Goal: Task Accomplishment & Management: Manage account settings

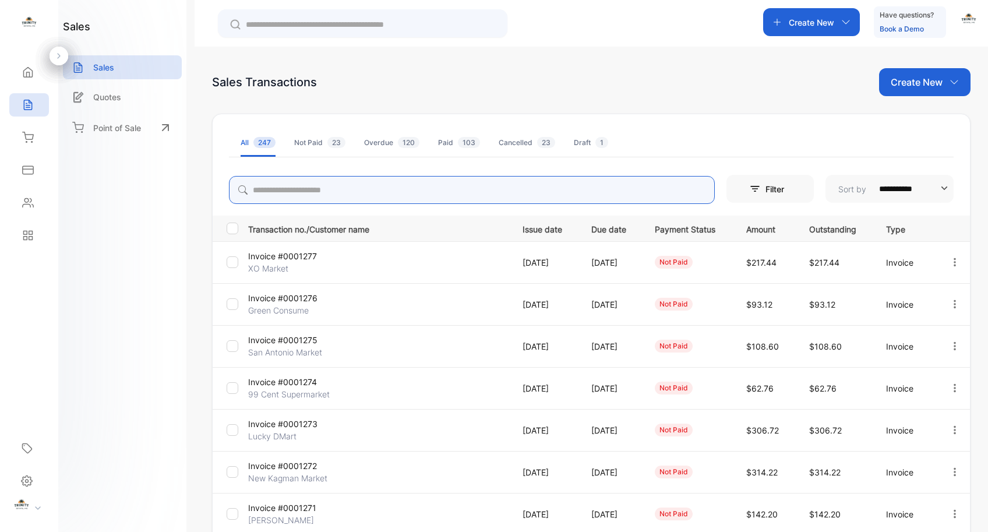
click at [369, 194] on input "search" at bounding box center [472, 190] width 486 height 28
type input "********"
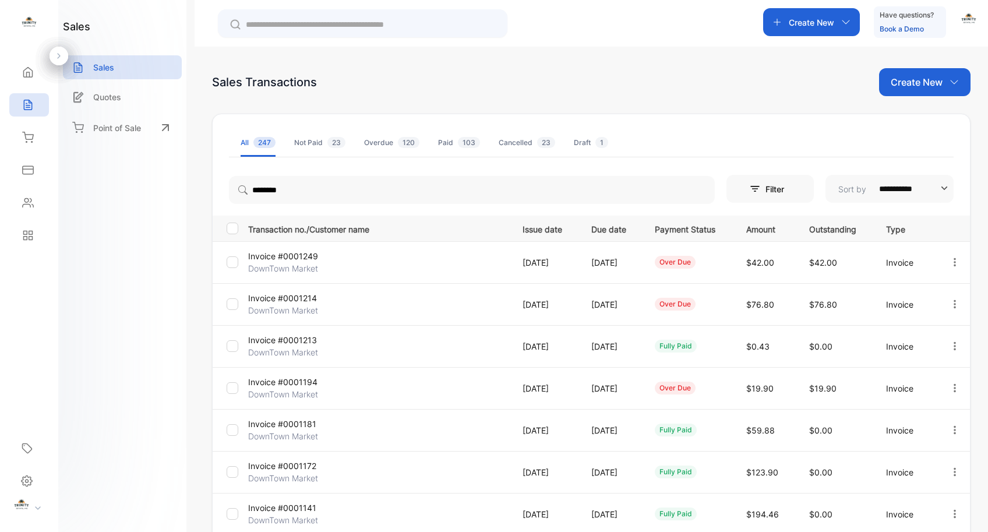
click at [295, 257] on p "Invoice #0001249" at bounding box center [291, 256] width 87 height 12
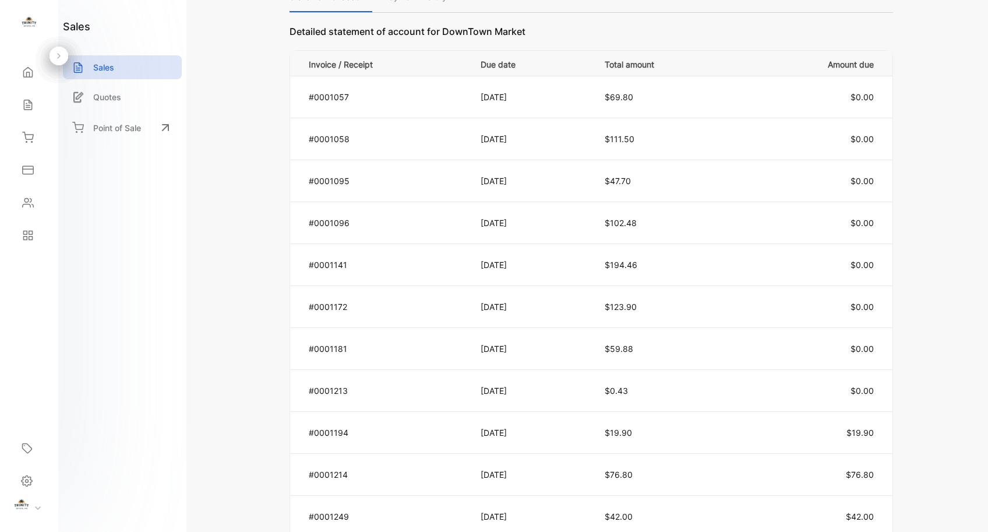
scroll to position [815, 0]
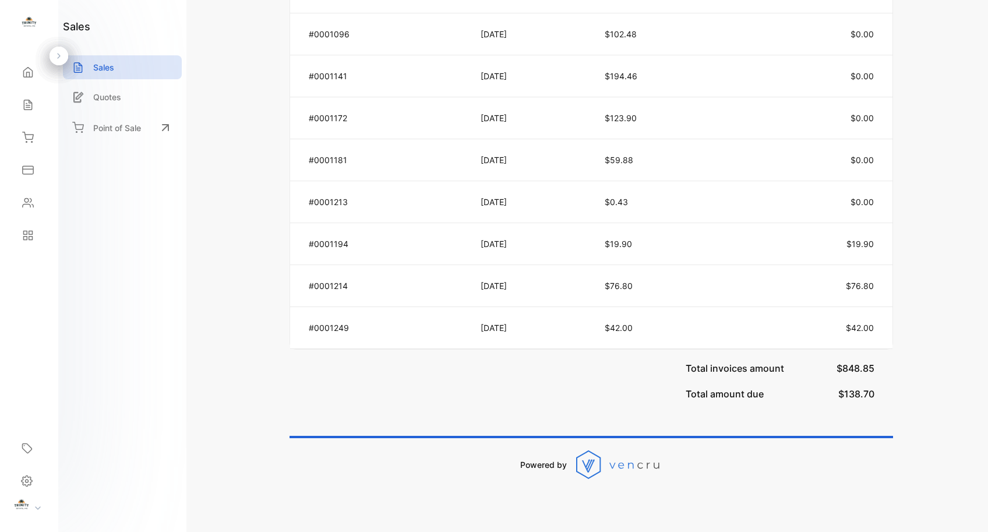
drag, startPoint x: 547, startPoint y: 294, endPoint x: 557, endPoint y: 294, distance: 9.9
click at [550, 294] on td "[DATE]" at bounding box center [528, 286] width 124 height 42
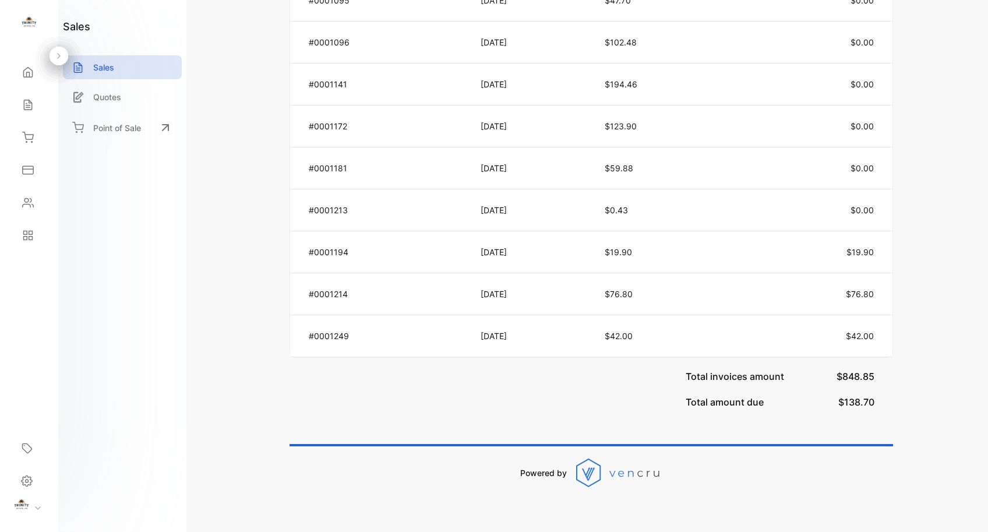
scroll to position [805, 0]
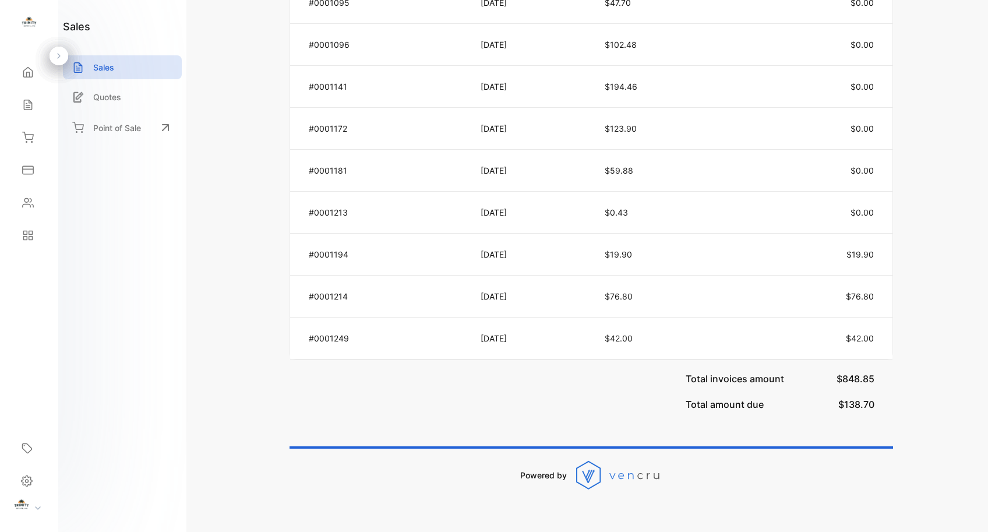
click at [530, 332] on p "[DATE]" at bounding box center [530, 338] width 100 height 12
click at [27, 108] on icon at bounding box center [28, 105] width 12 height 12
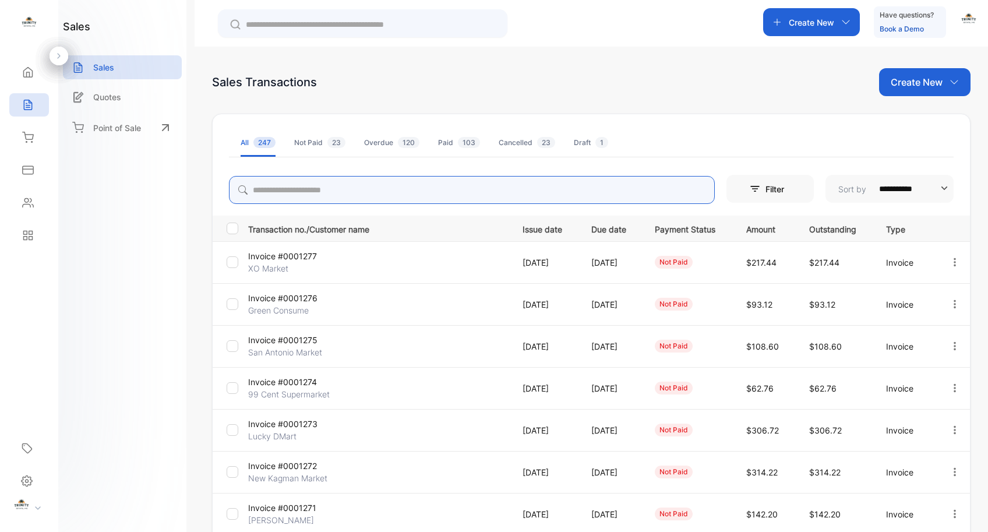
click at [399, 182] on input "search" at bounding box center [472, 190] width 486 height 28
type input "******"
click at [297, 255] on p "Invoice #0001272" at bounding box center [291, 256] width 87 height 12
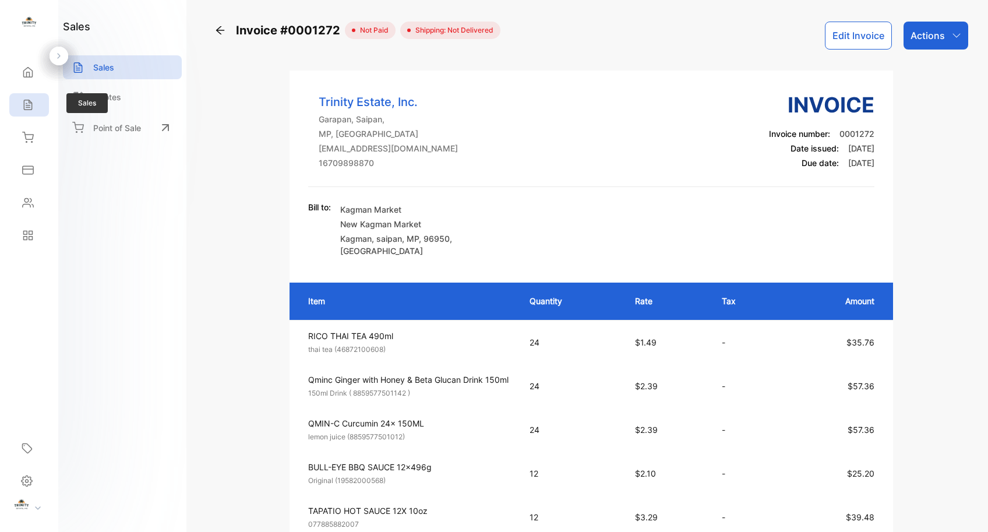
click at [33, 107] on icon at bounding box center [28, 105] width 12 height 12
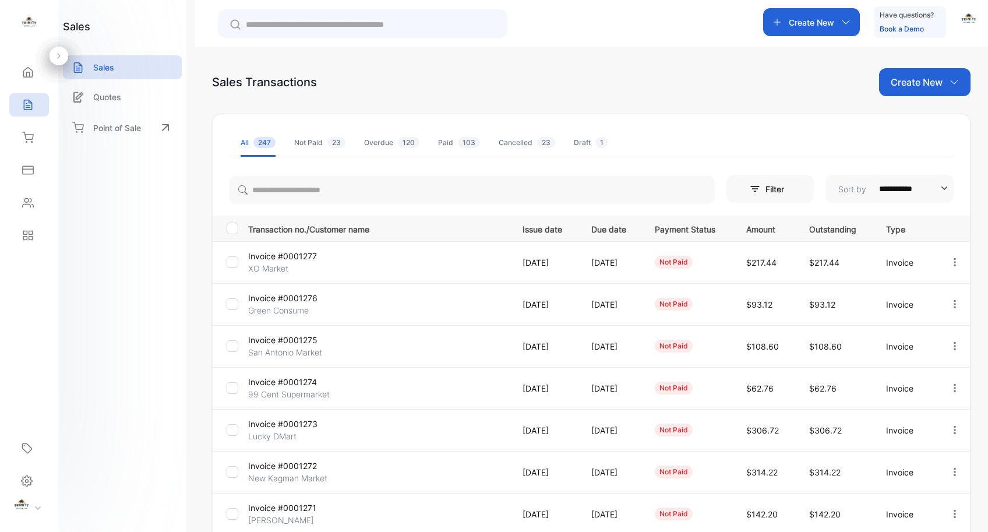
scroll to position [232, 0]
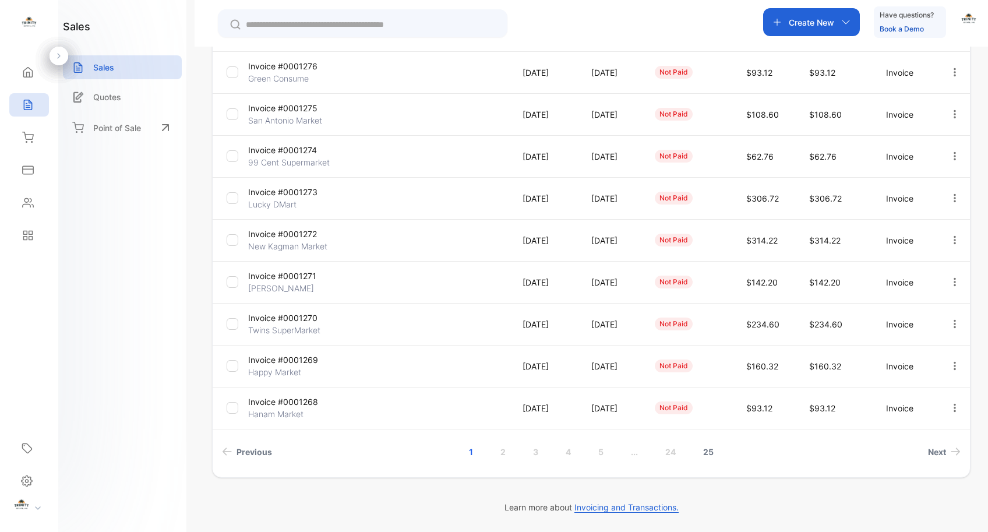
click at [708, 452] on link "25" at bounding box center [708, 452] width 38 height 22
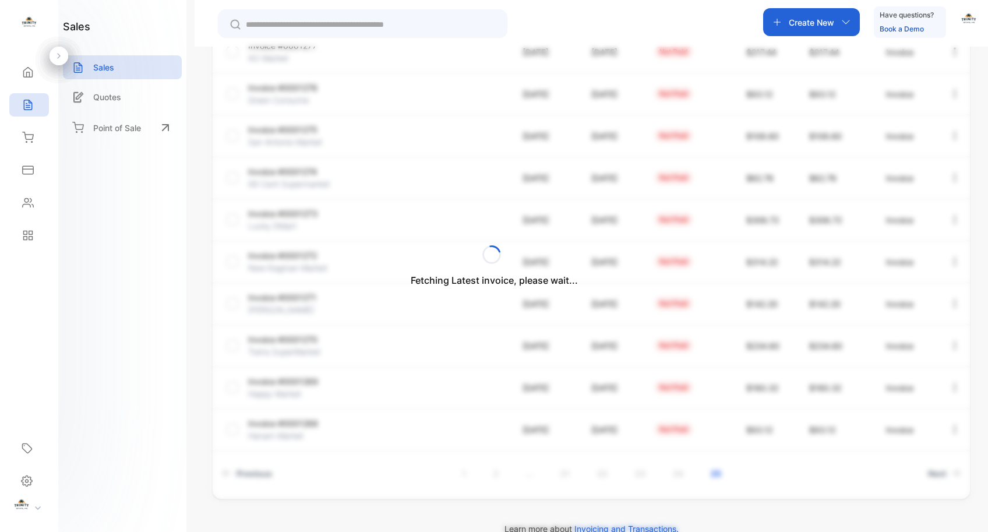
scroll to position [106, 0]
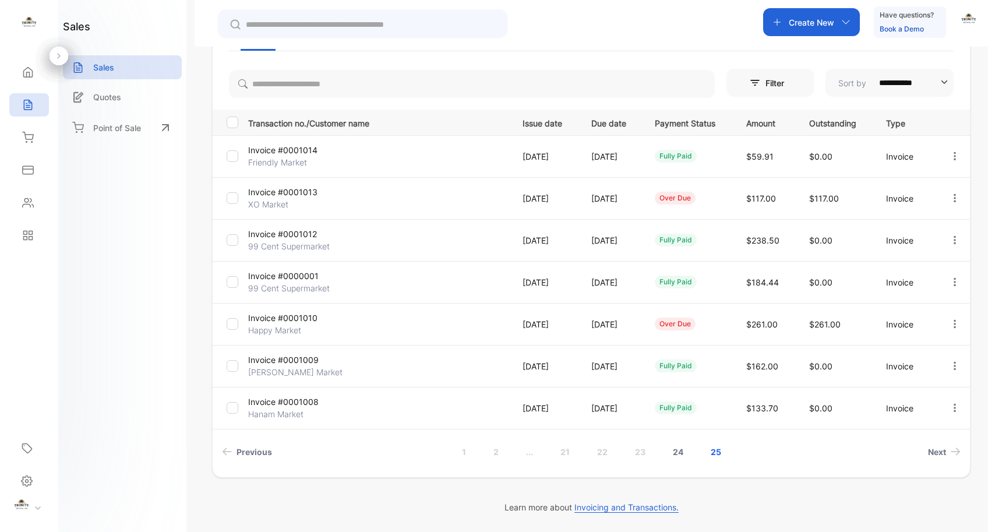
click at [680, 452] on link "24" at bounding box center [678, 452] width 38 height 22
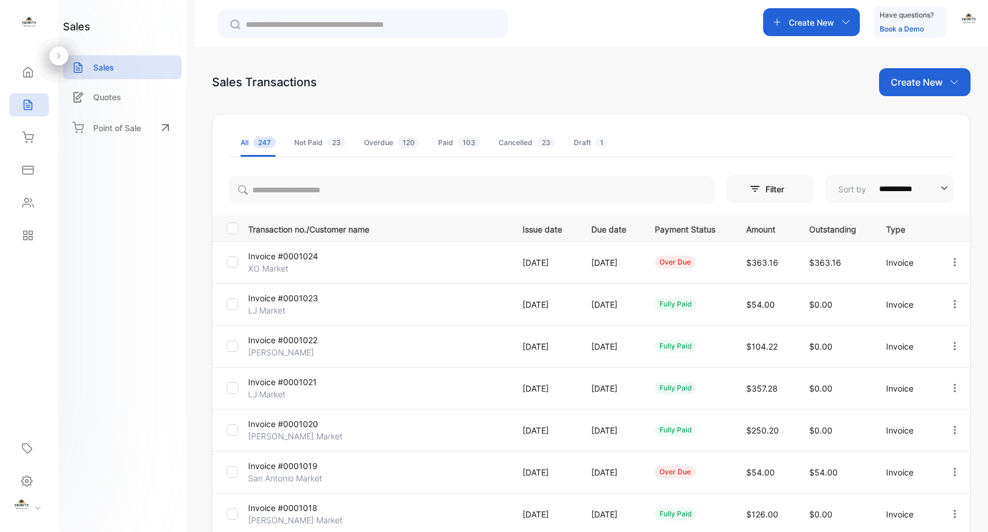
scroll to position [232, 0]
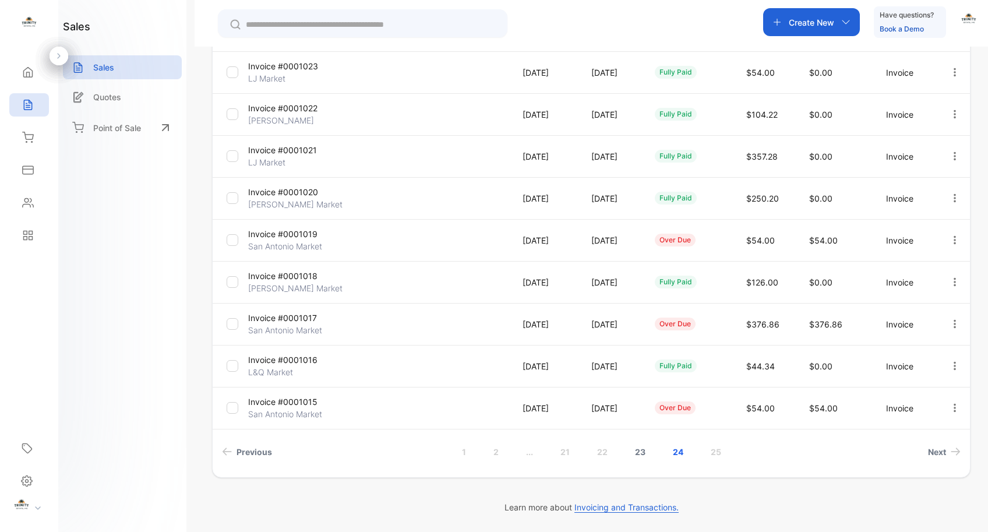
click at [640, 452] on link "23" at bounding box center [640, 452] width 38 height 22
click at [599, 452] on link "22" at bounding box center [602, 452] width 38 height 22
click at [580, 451] on link "21" at bounding box center [583, 452] width 37 height 22
click at [568, 454] on link "20" at bounding box center [564, 452] width 39 height 22
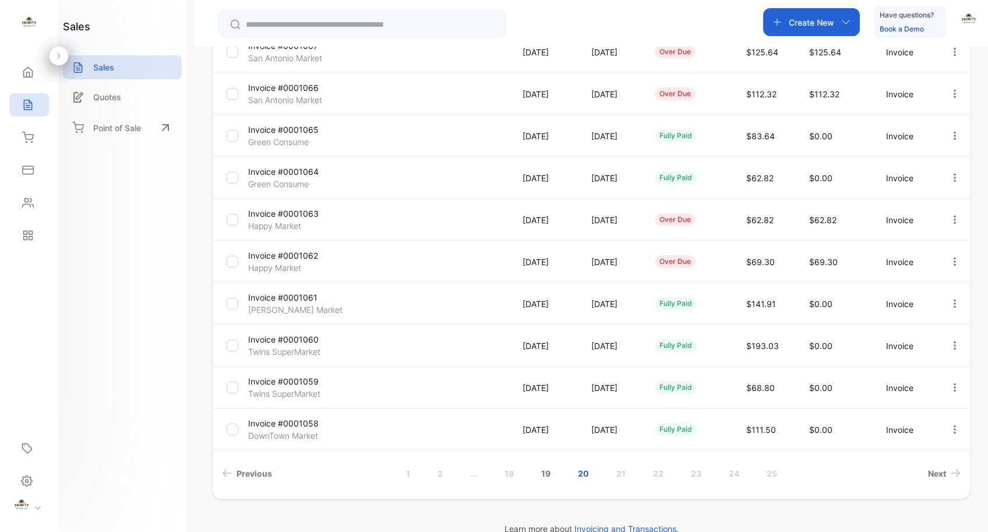
click at [543, 471] on link "19" at bounding box center [545, 473] width 37 height 22
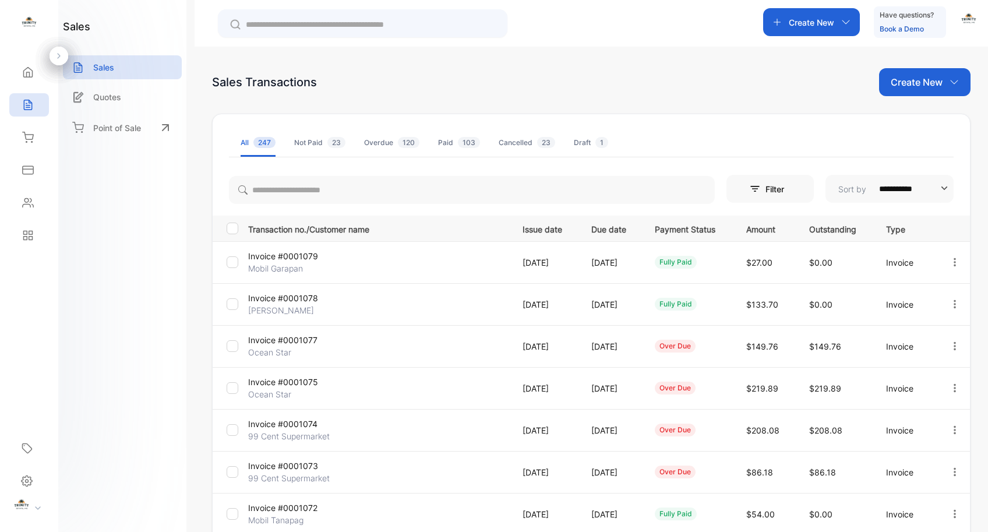
scroll to position [232, 0]
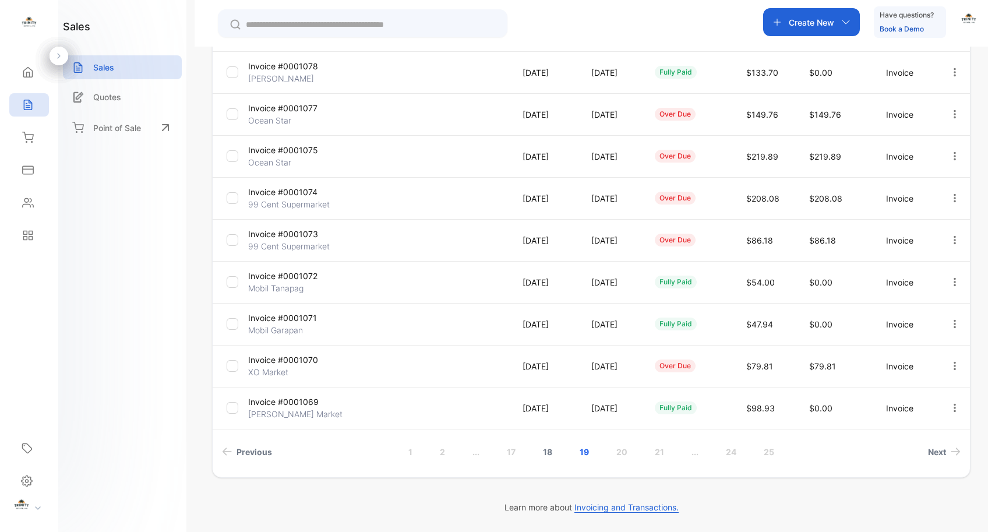
click at [544, 454] on link "18" at bounding box center [547, 452] width 37 height 22
click at [548, 451] on link "17" at bounding box center [547, 452] width 37 height 22
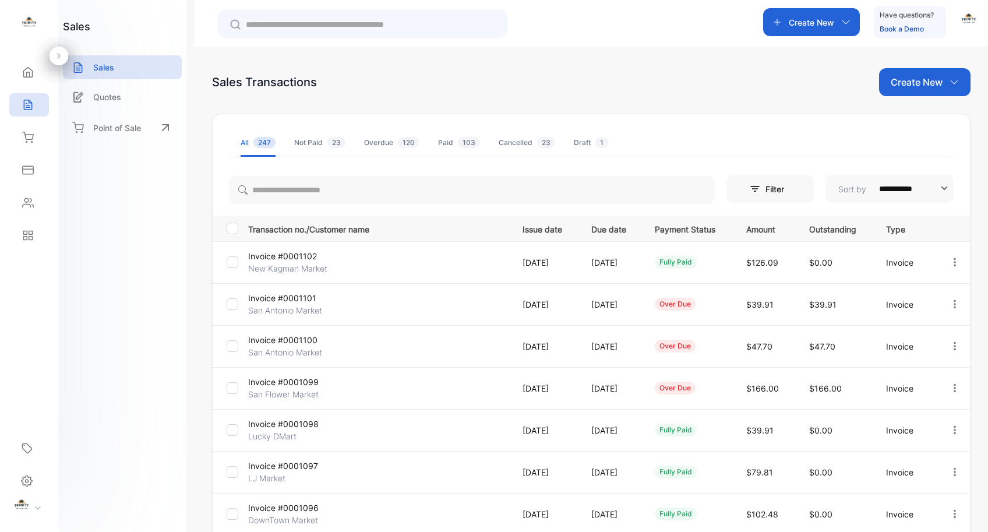
click at [310, 259] on p "Invoice #0001102" at bounding box center [291, 256] width 87 height 12
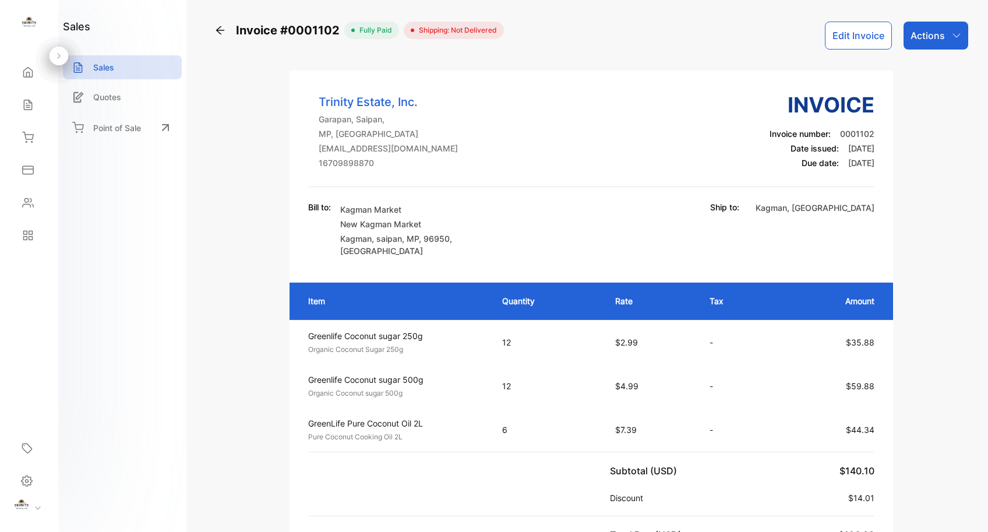
click at [218, 29] on icon at bounding box center [220, 30] width 8 height 8
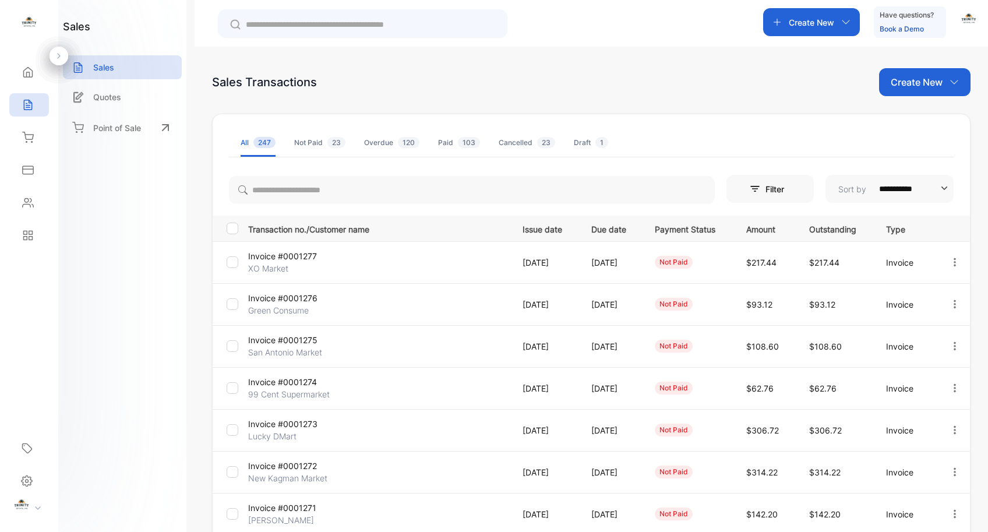
scroll to position [232, 0]
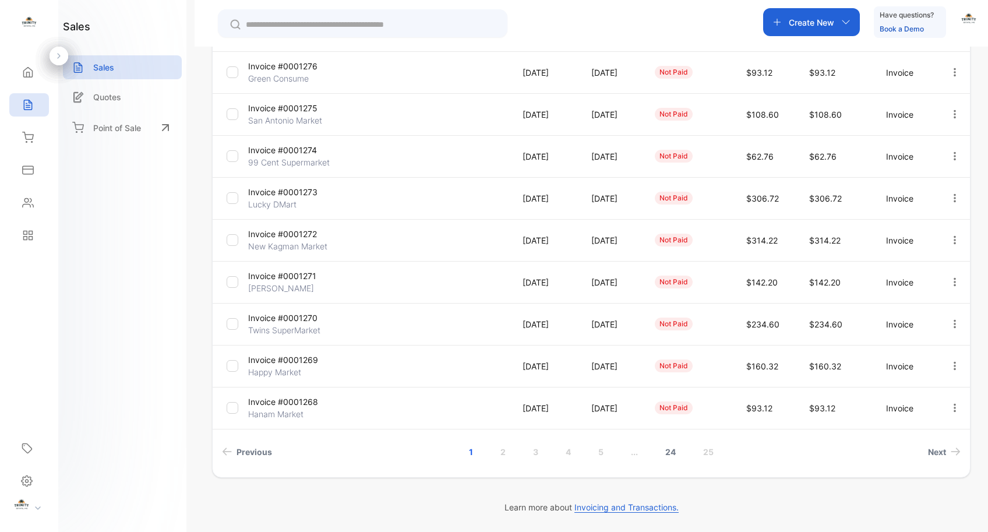
click at [667, 454] on link "24" at bounding box center [670, 452] width 38 height 22
click at [569, 452] on link "21" at bounding box center [564, 452] width 37 height 22
click at [527, 450] on link "19" at bounding box center [526, 452] width 37 height 22
click at [512, 452] on link "17" at bounding box center [511, 452] width 37 height 22
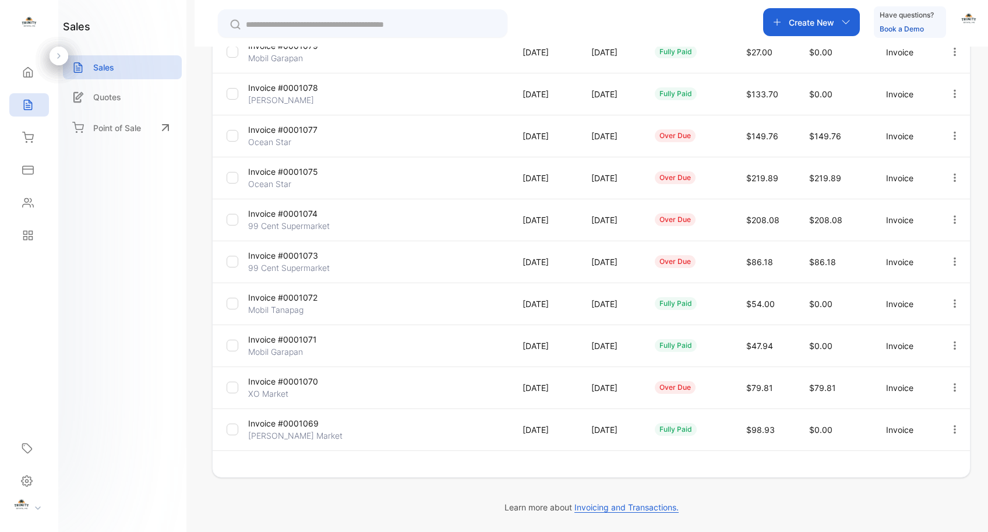
scroll to position [210, 0]
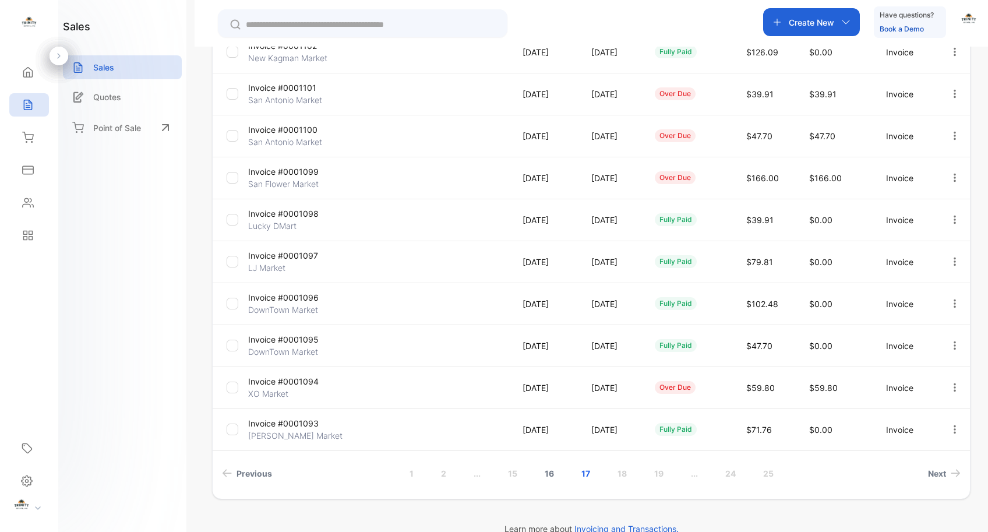
click at [548, 472] on link "16" at bounding box center [548, 473] width 37 height 22
click at [297, 425] on p "Invoice #0001103" at bounding box center [291, 423] width 87 height 12
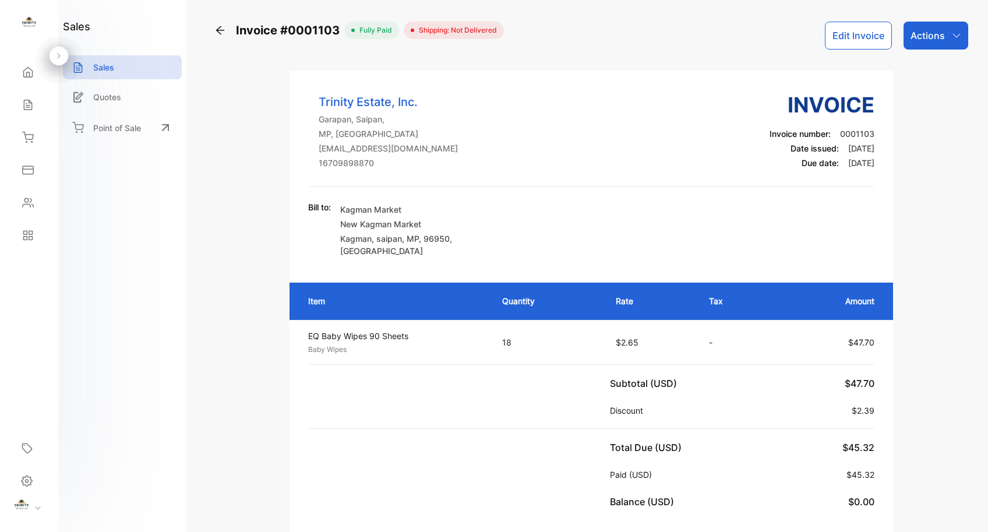
click at [220, 29] on icon at bounding box center [220, 30] width 12 height 12
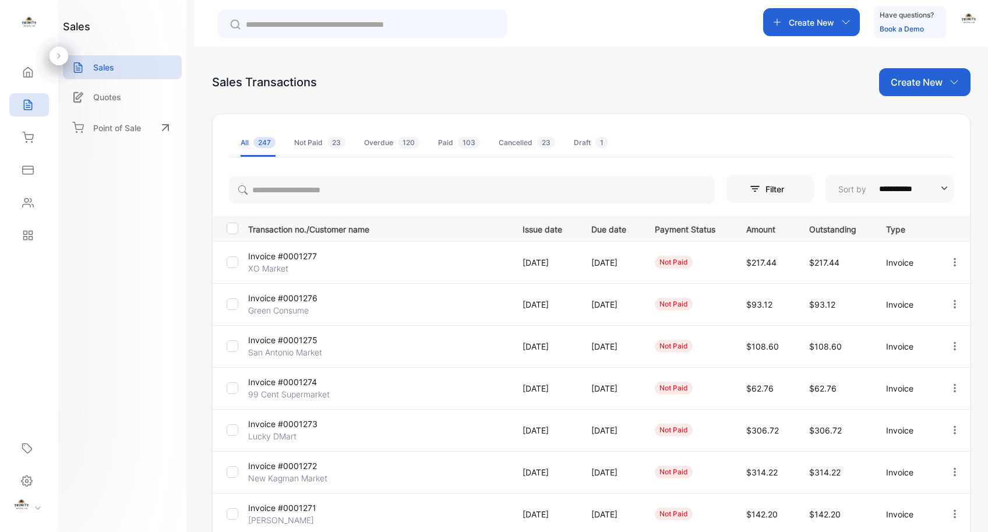
scroll to position [232, 0]
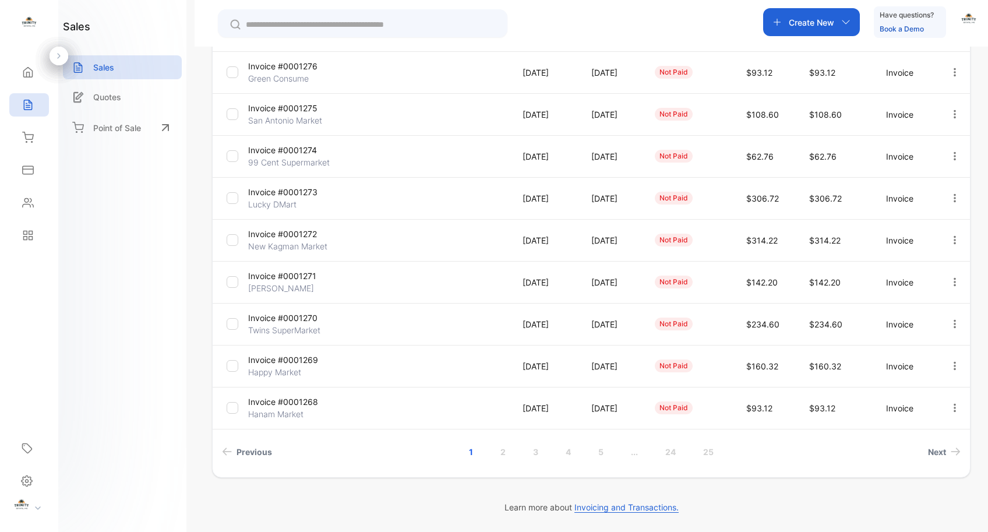
click at [632, 452] on link "..." at bounding box center [634, 452] width 35 height 22
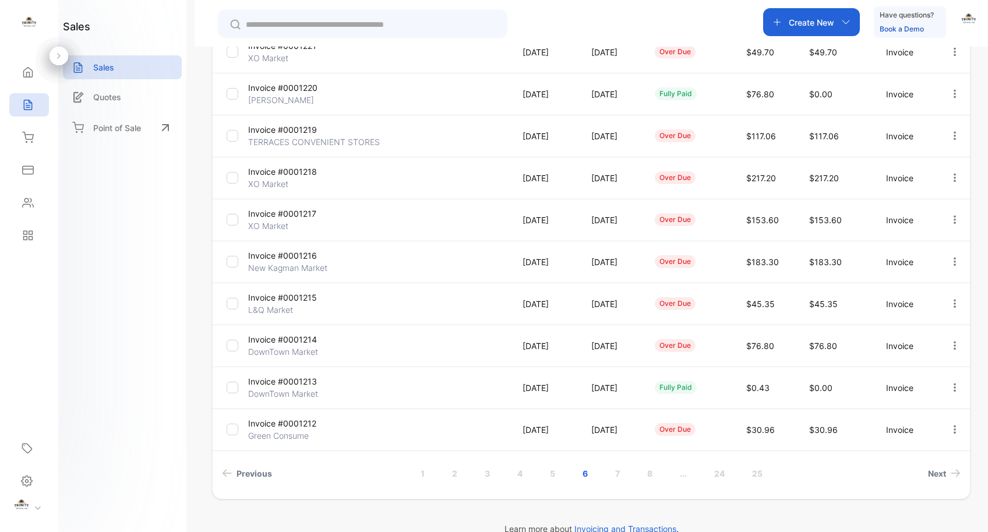
click at [678, 476] on link "..." at bounding box center [683, 473] width 35 height 22
click at [690, 476] on link "..." at bounding box center [691, 473] width 35 height 22
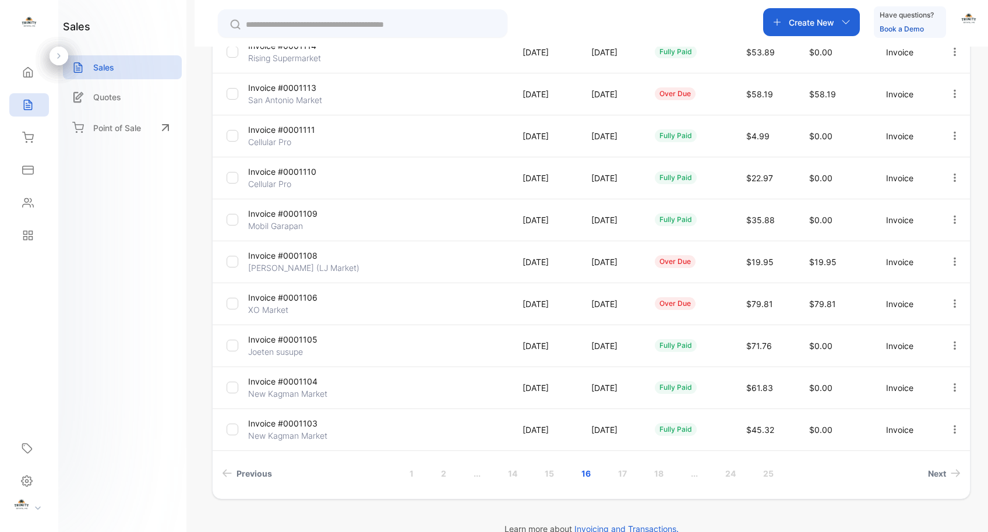
click at [286, 381] on p "Invoice #0001104" at bounding box center [291, 381] width 87 height 12
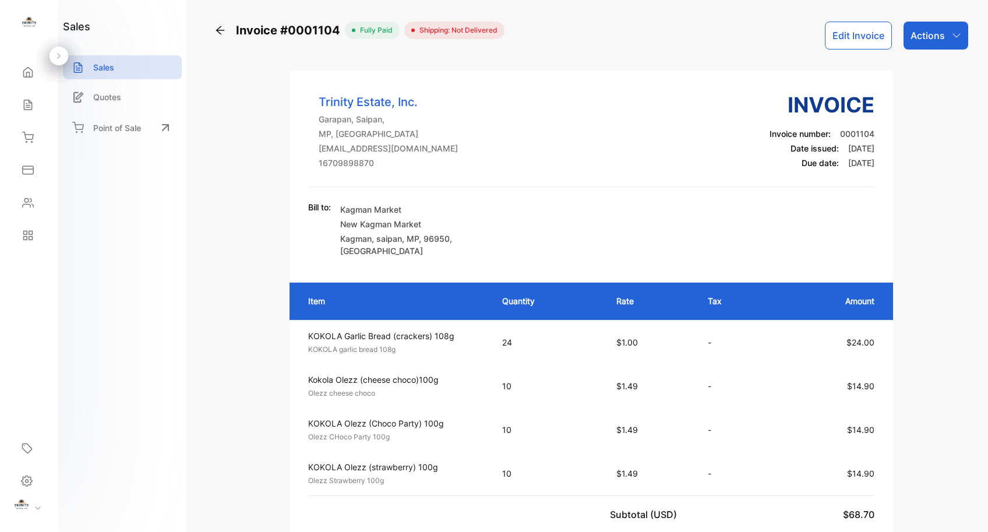
click at [953, 34] on icon "button" at bounding box center [955, 35] width 9 height 9
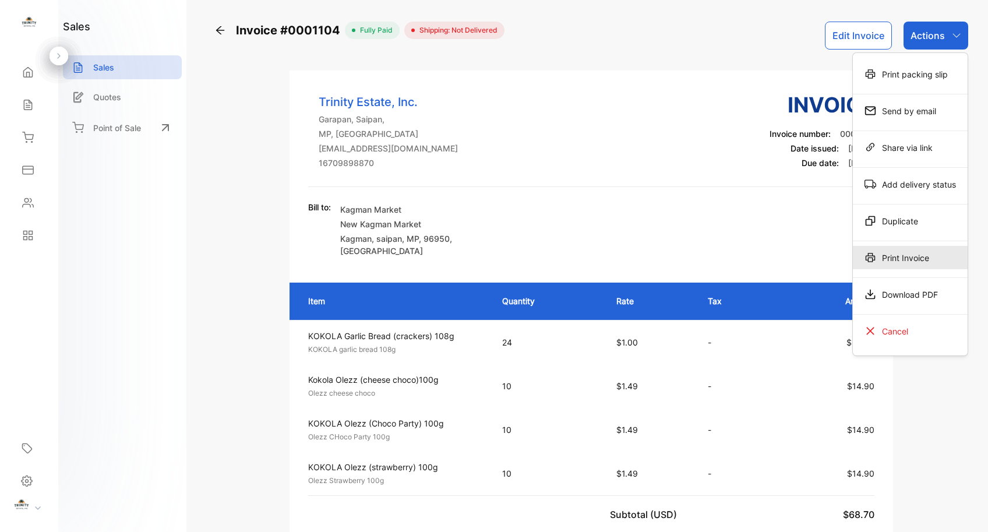
click at [901, 254] on div "Print Invoice" at bounding box center [909, 257] width 115 height 23
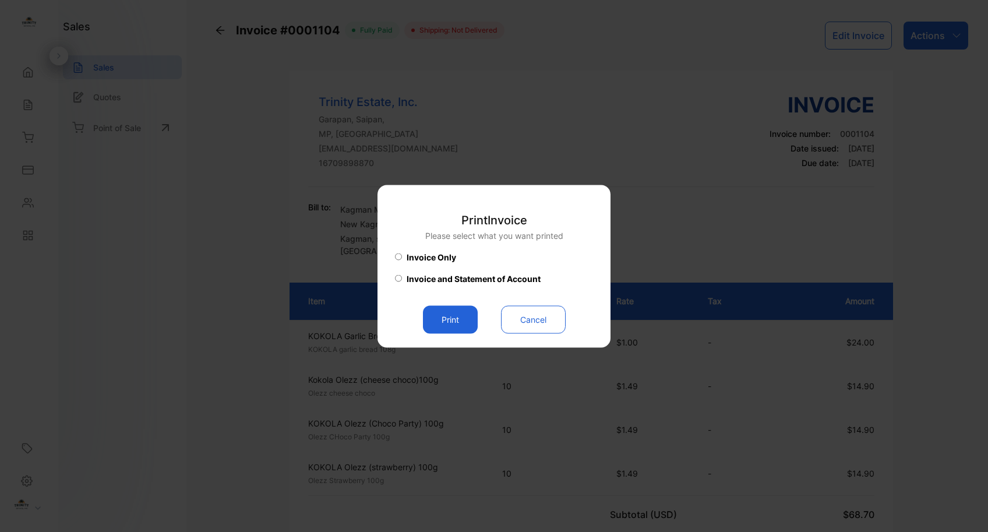
click at [468, 325] on button "Print" at bounding box center [450, 319] width 55 height 28
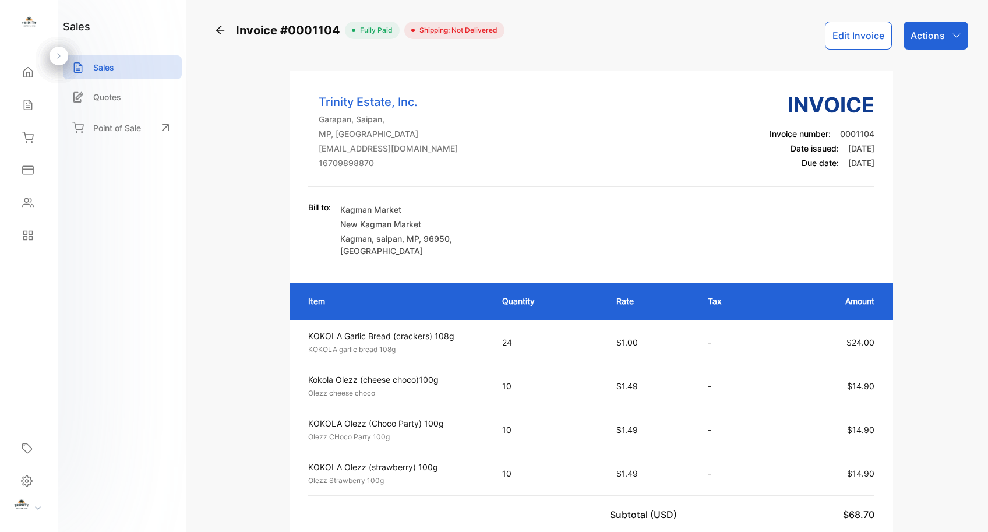
click at [222, 28] on icon at bounding box center [220, 30] width 12 height 12
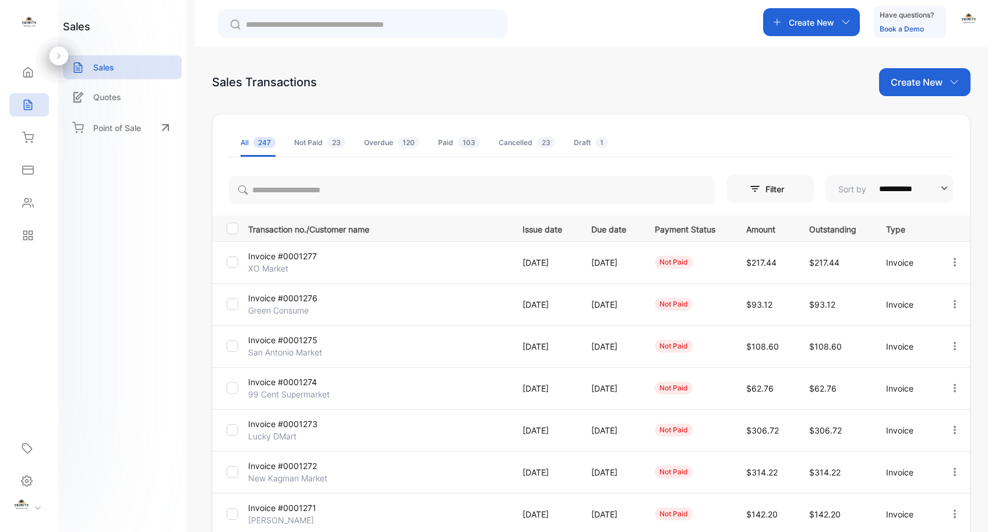
scroll to position [232, 0]
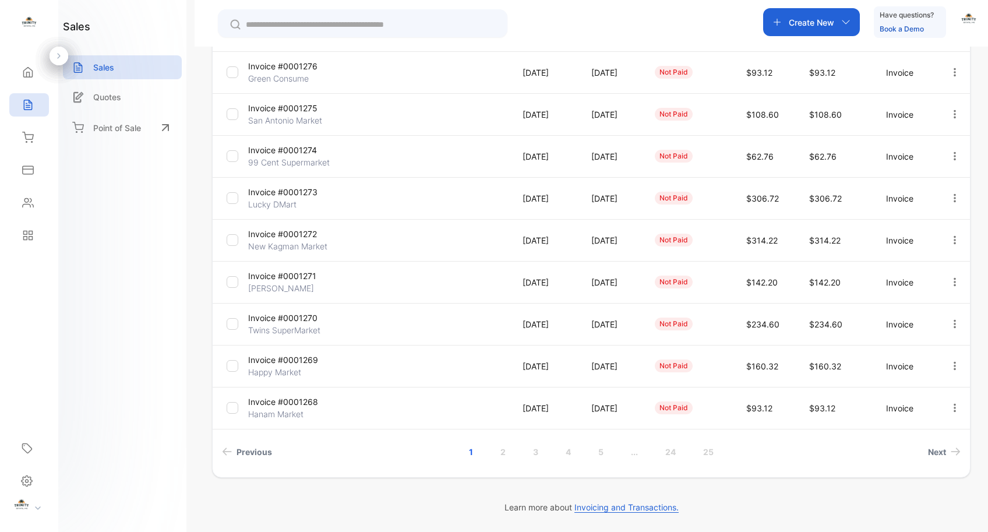
click at [633, 454] on link "..." at bounding box center [634, 452] width 35 height 22
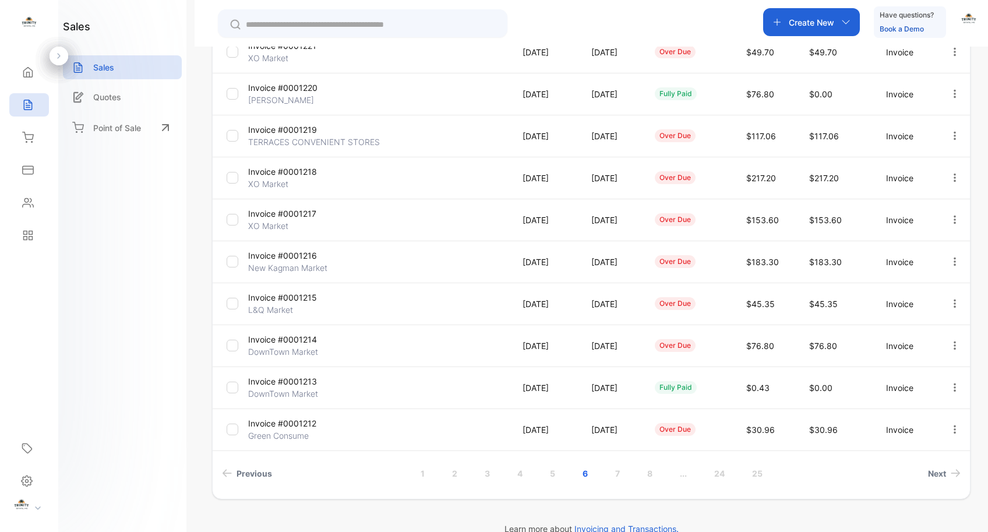
click at [682, 475] on link "..." at bounding box center [683, 473] width 35 height 22
click at [694, 474] on link "..." at bounding box center [691, 473] width 35 height 22
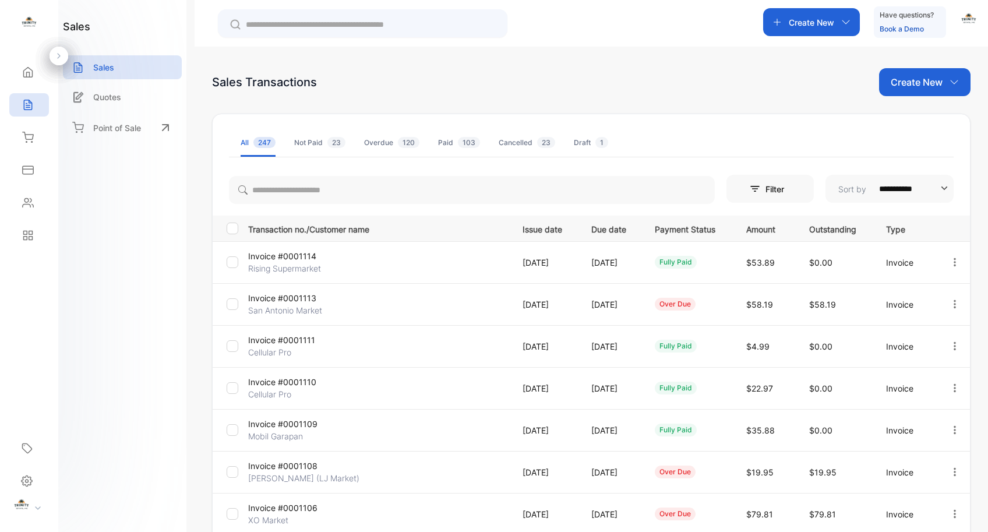
scroll to position [232, 0]
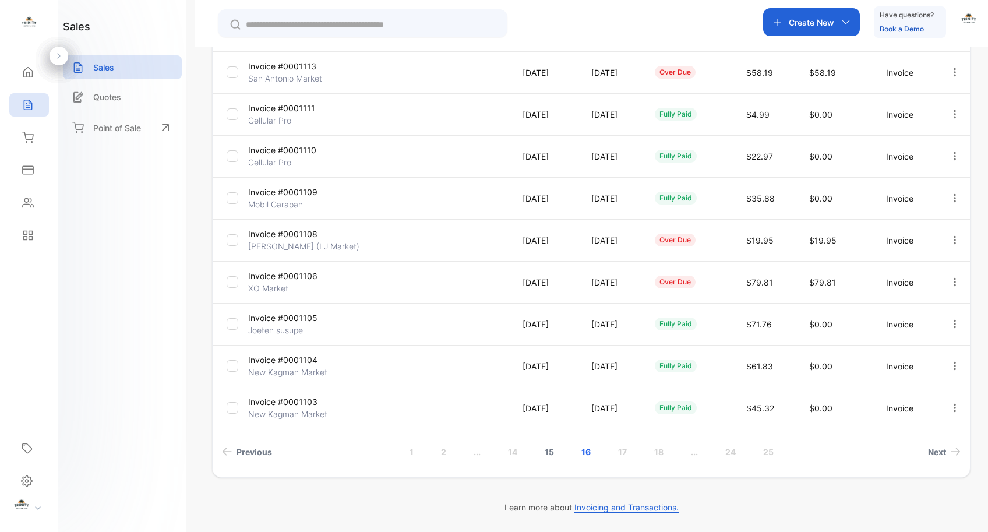
click at [549, 452] on link "15" at bounding box center [548, 452] width 37 height 22
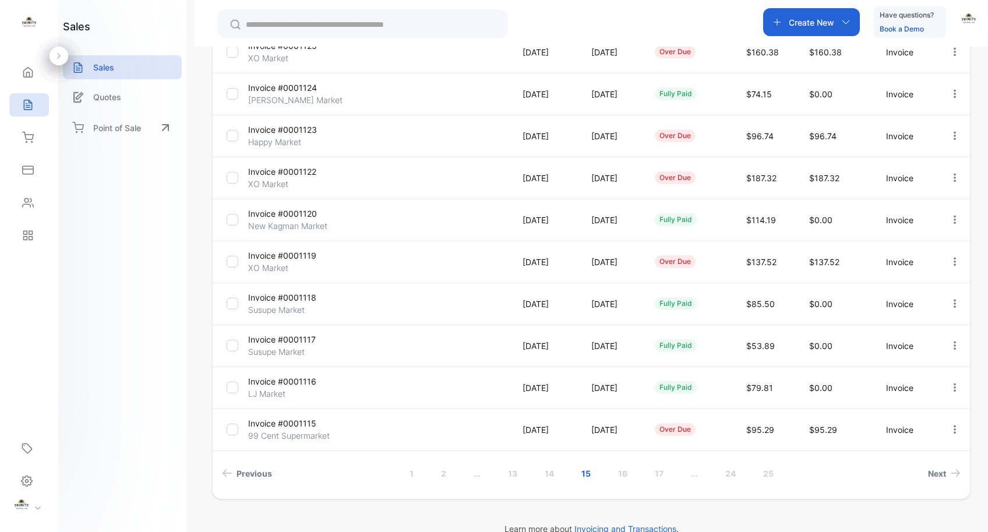
scroll to position [0, 0]
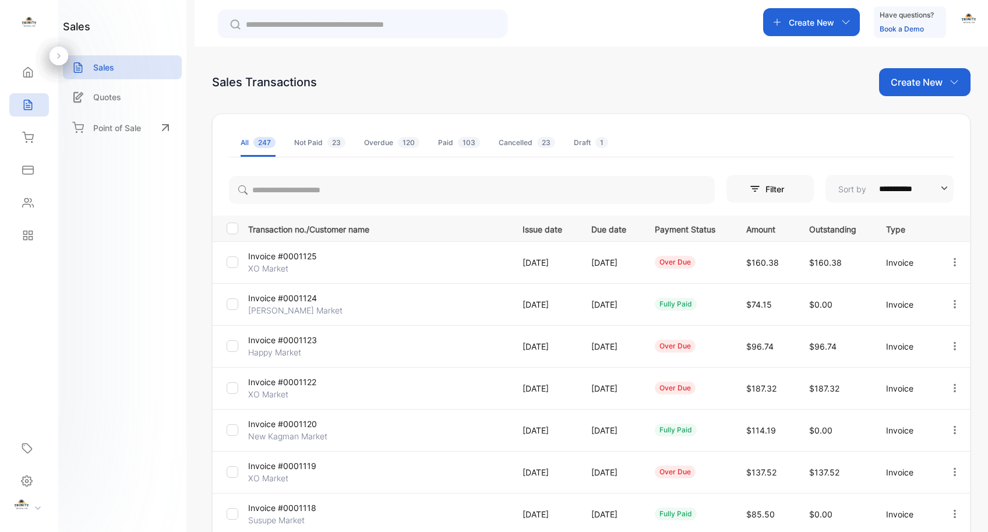
click at [300, 422] on p "Invoice #0001120" at bounding box center [291, 424] width 87 height 12
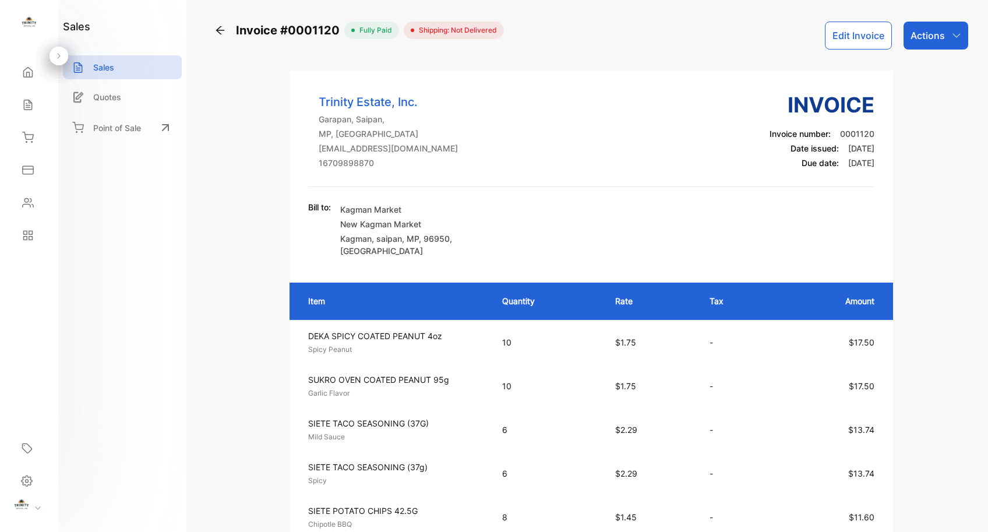
click at [954, 38] on icon "button" at bounding box center [955, 35] width 9 height 9
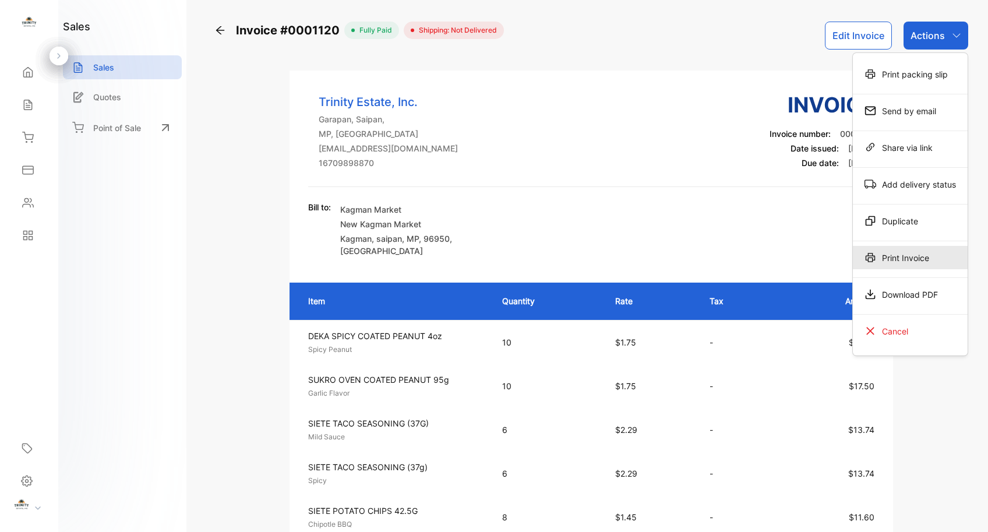
click at [904, 260] on div "Print Invoice" at bounding box center [909, 257] width 115 height 23
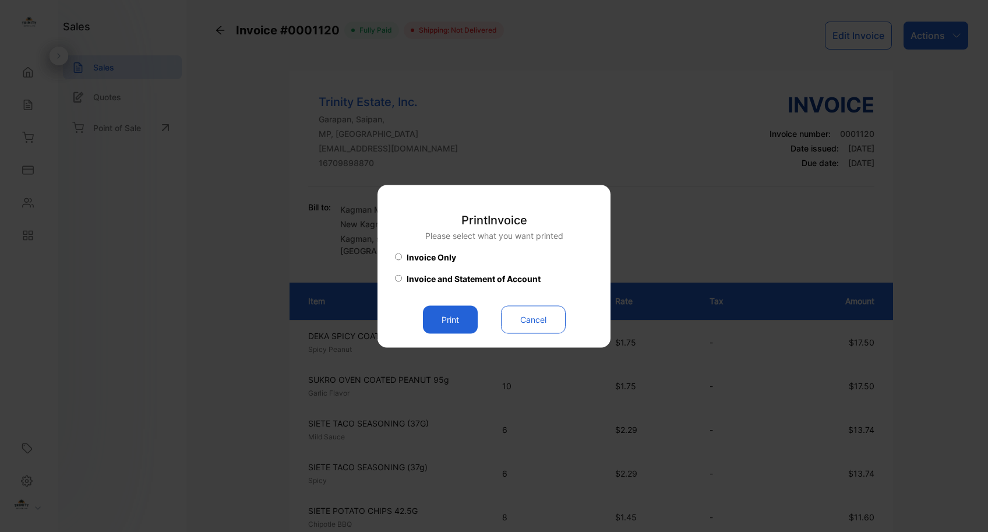
click at [466, 320] on button "Print" at bounding box center [450, 319] width 55 height 28
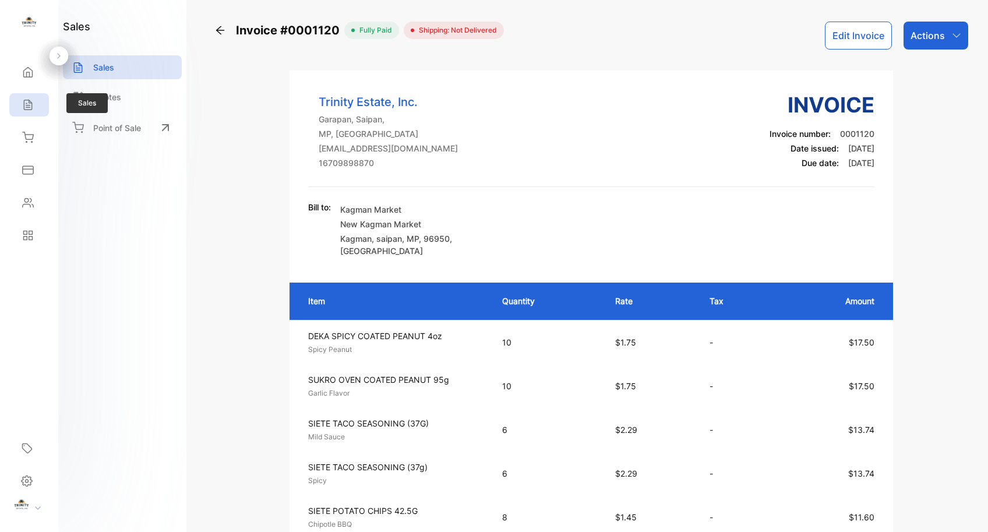
click at [33, 99] on icon at bounding box center [28, 105] width 12 height 12
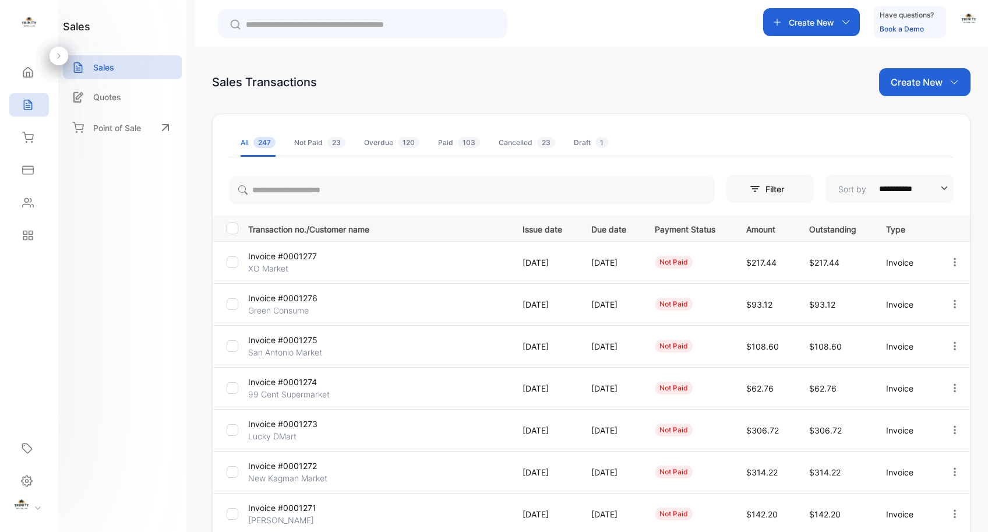
scroll to position [232, 0]
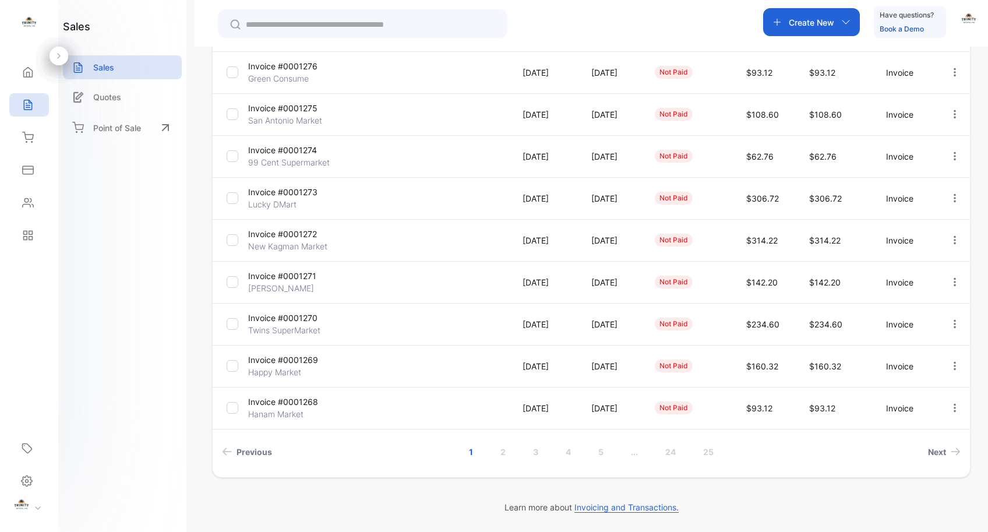
click at [632, 452] on link "..." at bounding box center [634, 452] width 35 height 22
click at [684, 455] on link "..." at bounding box center [683, 452] width 35 height 22
click at [688, 457] on link "..." at bounding box center [691, 452] width 35 height 22
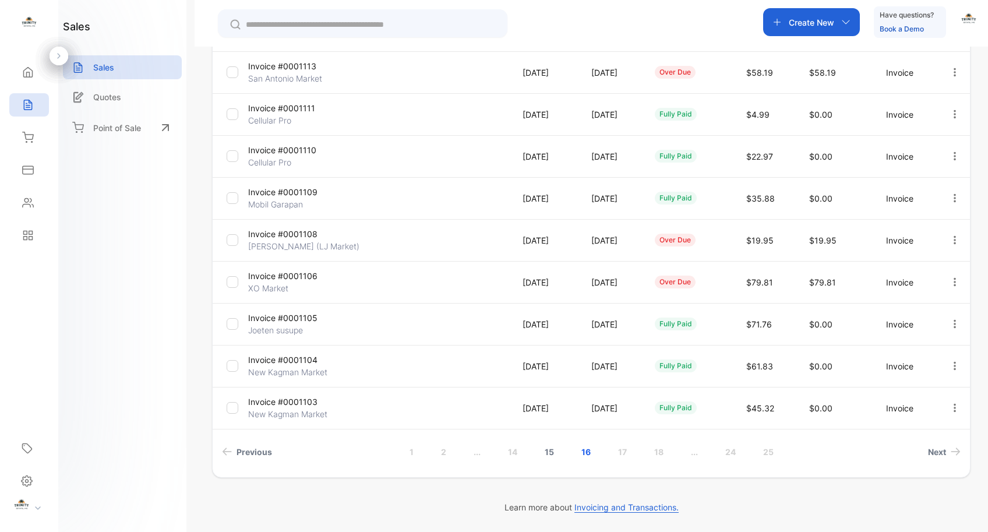
click at [547, 451] on link "15" at bounding box center [548, 452] width 37 height 22
click at [550, 454] on link "14" at bounding box center [548, 452] width 37 height 22
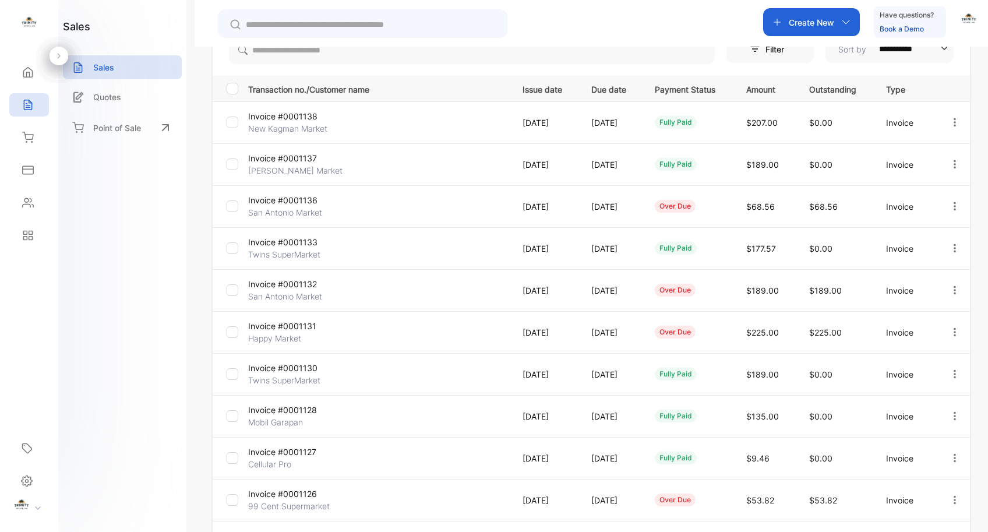
scroll to position [118, 0]
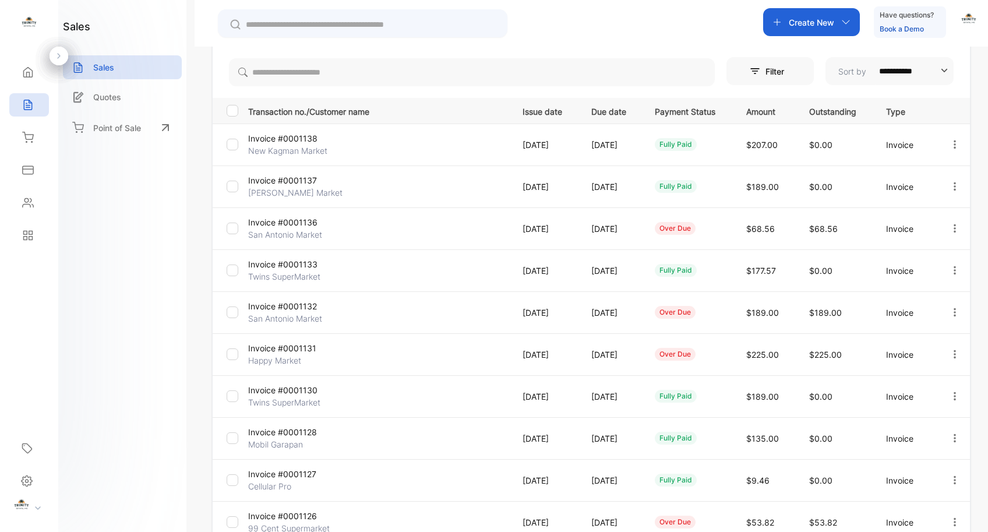
click at [295, 138] on p "Invoice #0001138" at bounding box center [291, 138] width 87 height 12
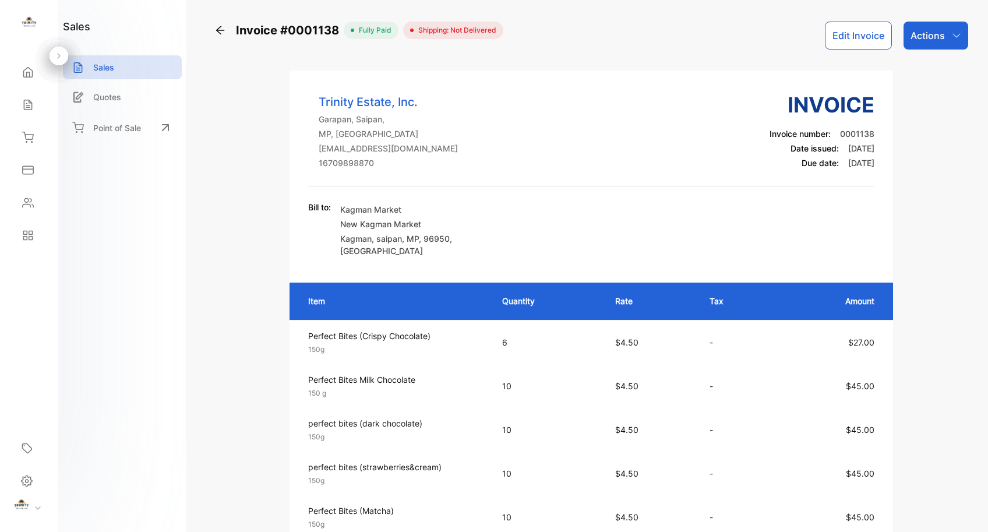
click at [221, 33] on icon at bounding box center [220, 30] width 12 height 12
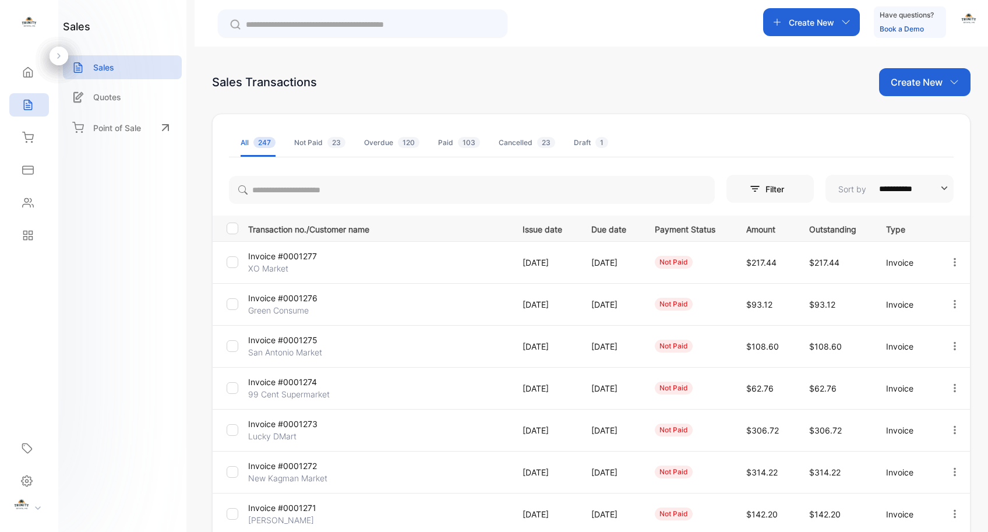
scroll to position [232, 0]
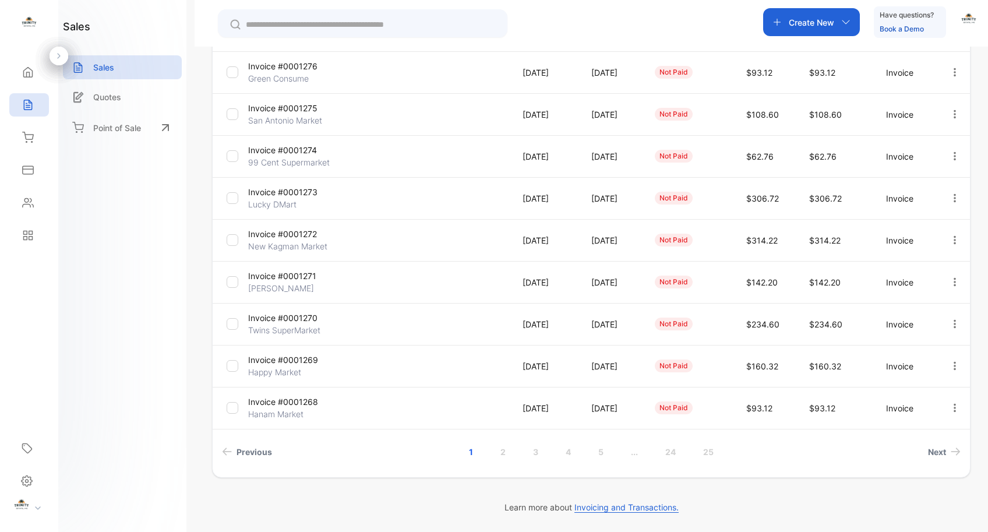
click at [634, 454] on link "..." at bounding box center [634, 452] width 35 height 22
click at [680, 457] on link "..." at bounding box center [683, 452] width 35 height 22
click at [655, 452] on link "13" at bounding box center [656, 452] width 37 height 22
click at [548, 454] on link "12" at bounding box center [547, 452] width 37 height 22
click at [306, 229] on p "Invoice #0001155" at bounding box center [291, 234] width 87 height 12
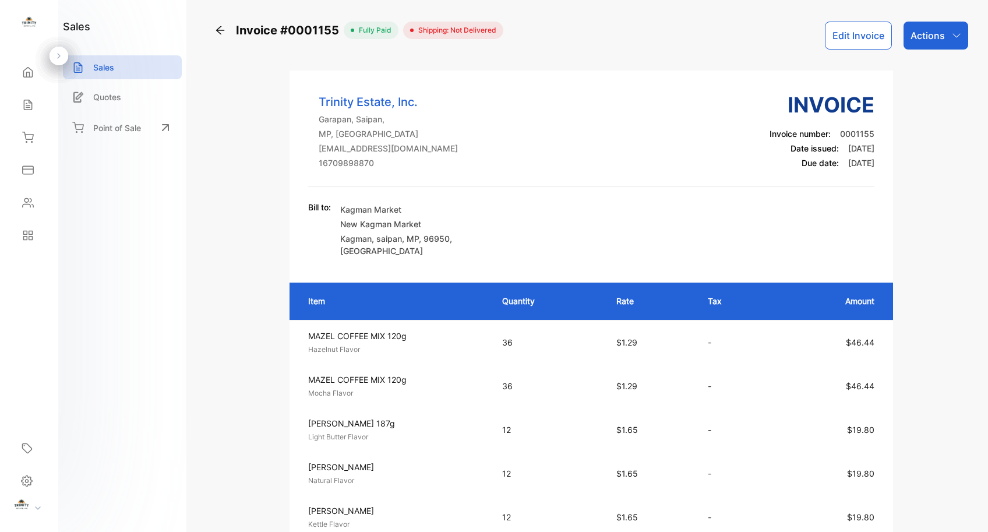
click at [222, 29] on icon at bounding box center [220, 30] width 12 height 12
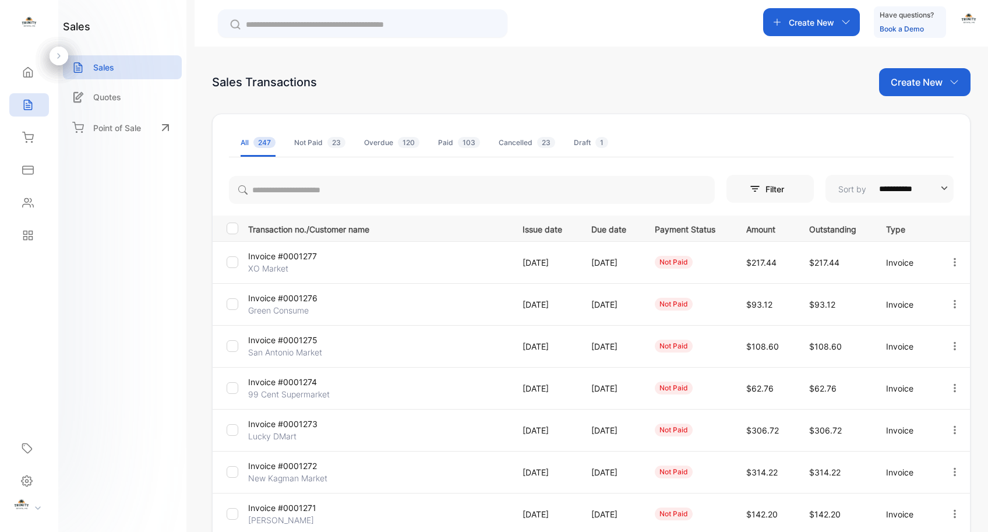
scroll to position [232, 0]
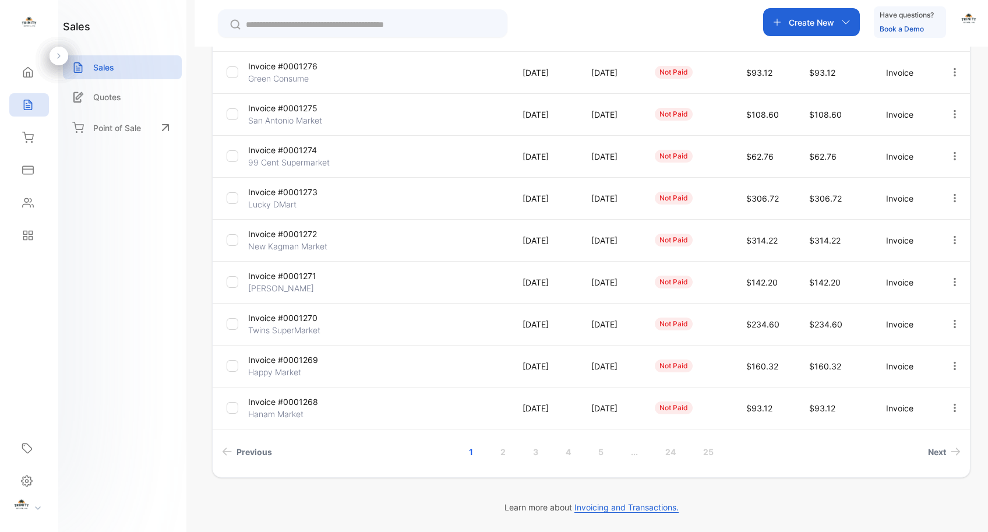
click at [634, 452] on link "..." at bounding box center [634, 452] width 35 height 22
click at [683, 452] on link "..." at bounding box center [683, 452] width 35 height 22
click at [547, 449] on link "10" at bounding box center [547, 452] width 38 height 22
click at [615, 448] on link "11" at bounding box center [618, 452] width 36 height 22
click at [620, 451] on link "12" at bounding box center [619, 452] width 37 height 22
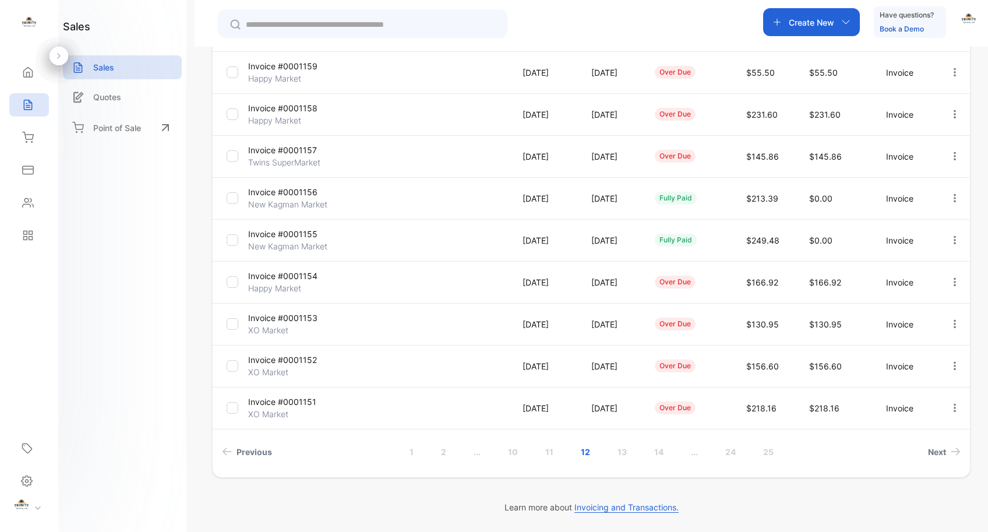
click at [299, 193] on p "Invoice #0001156" at bounding box center [291, 192] width 87 height 12
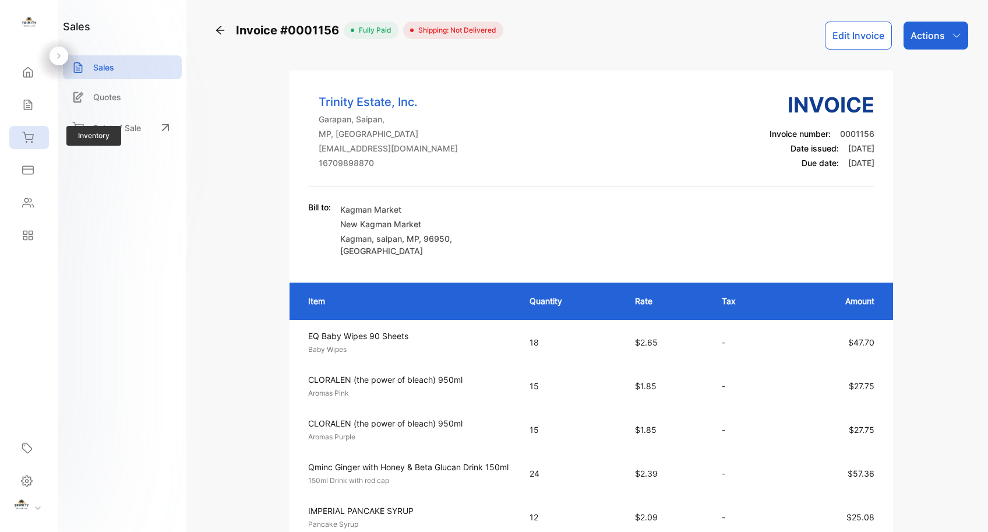
click at [29, 137] on icon at bounding box center [28, 138] width 12 height 12
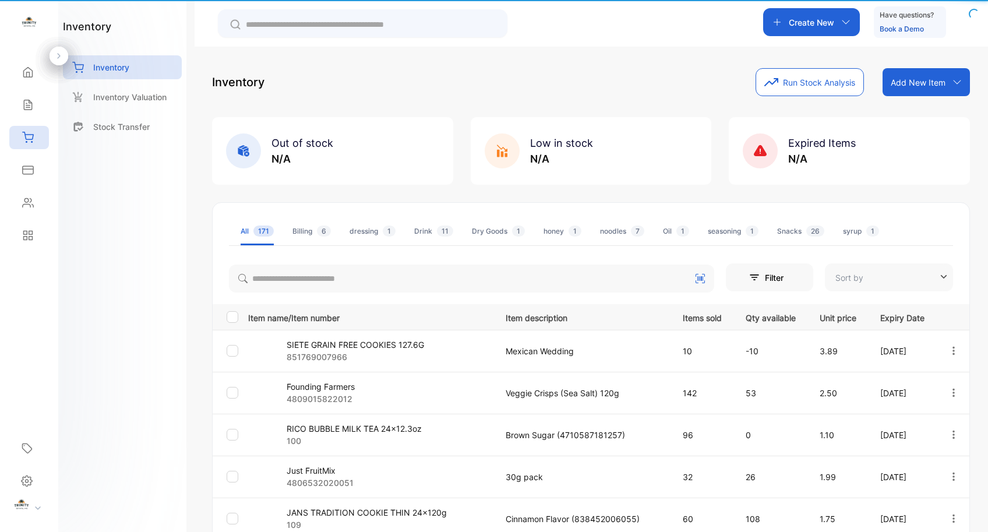
type input "**********"
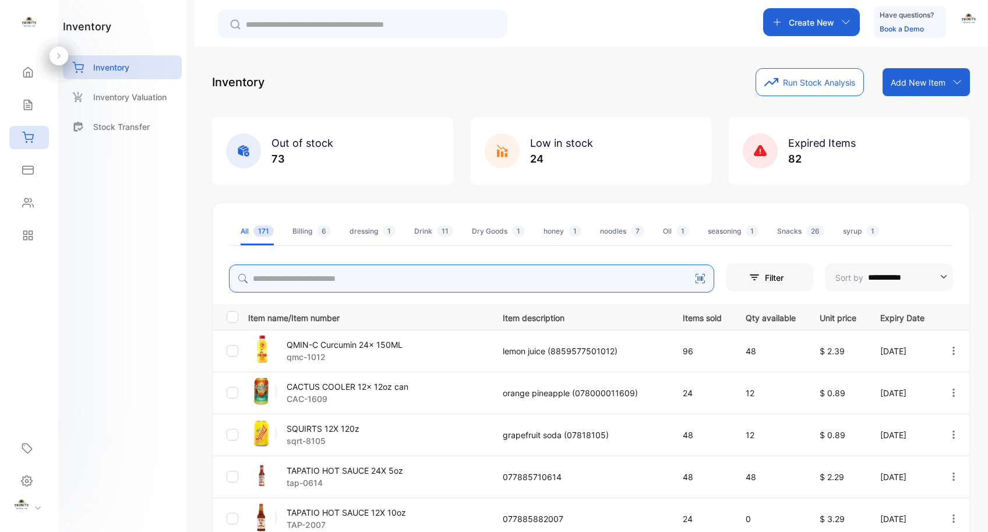
click at [549, 282] on input "search" at bounding box center [471, 278] width 485 height 28
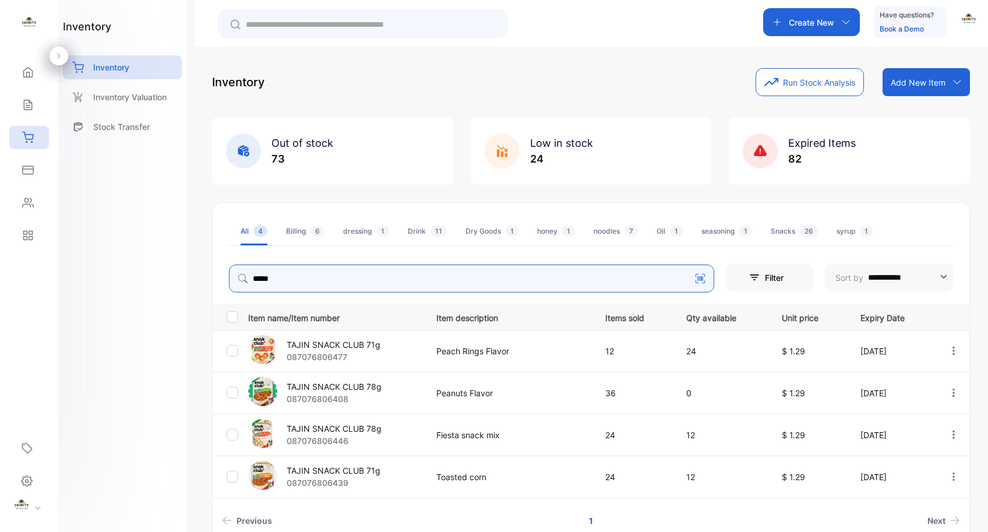
type input "***"
click at [330, 385] on p "TAJIN SNACK CLUB 78g" at bounding box center [333, 386] width 95 height 12
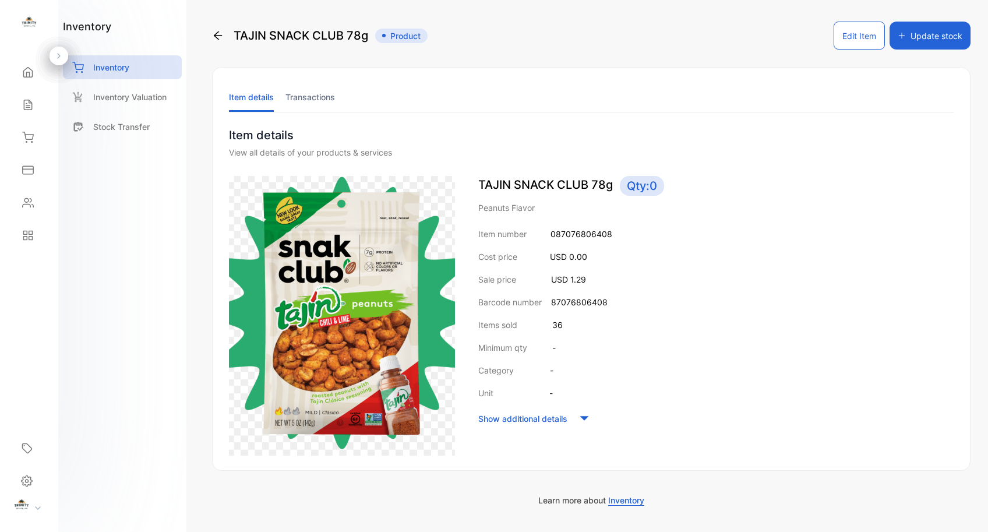
click at [847, 42] on button "Edit Item" at bounding box center [858, 36] width 51 height 28
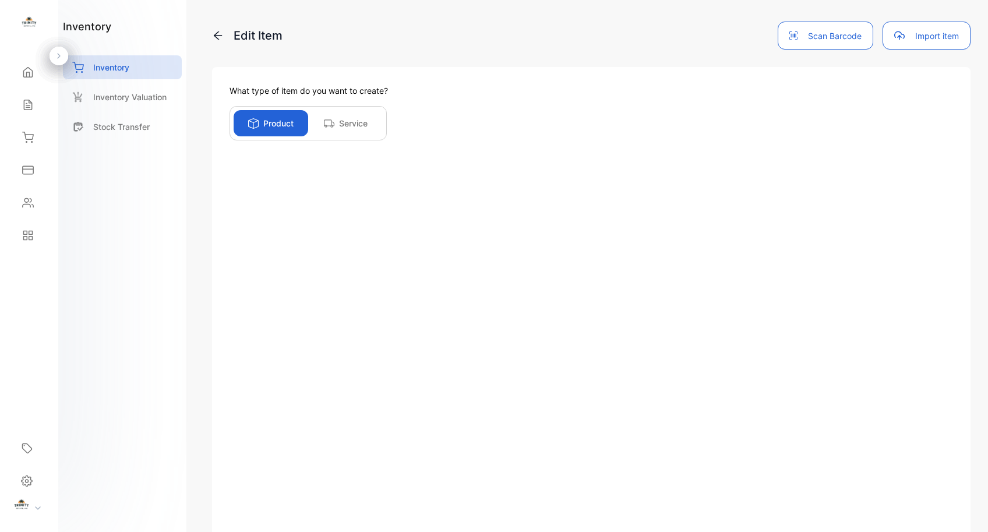
scroll to position [140, 0]
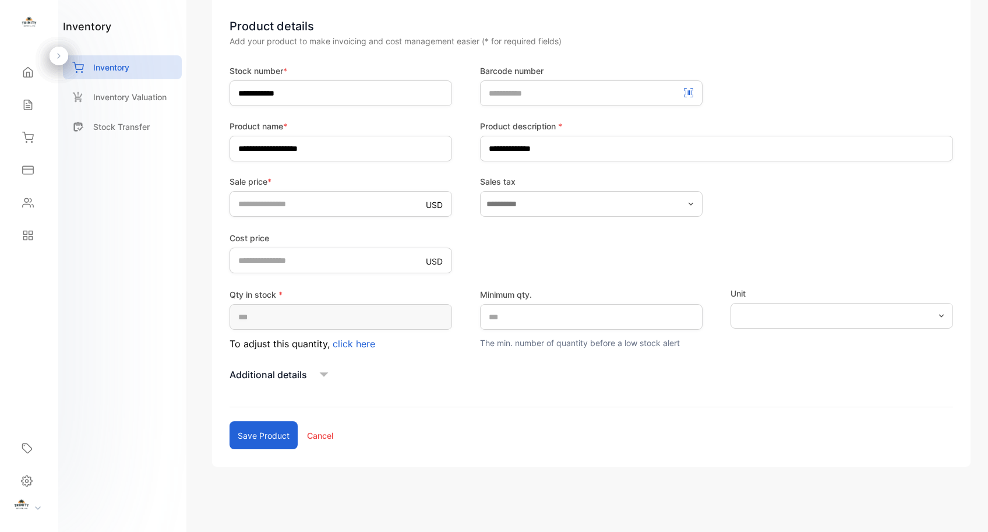
click at [304, 377] on p "Additional details" at bounding box center [267, 374] width 77 height 14
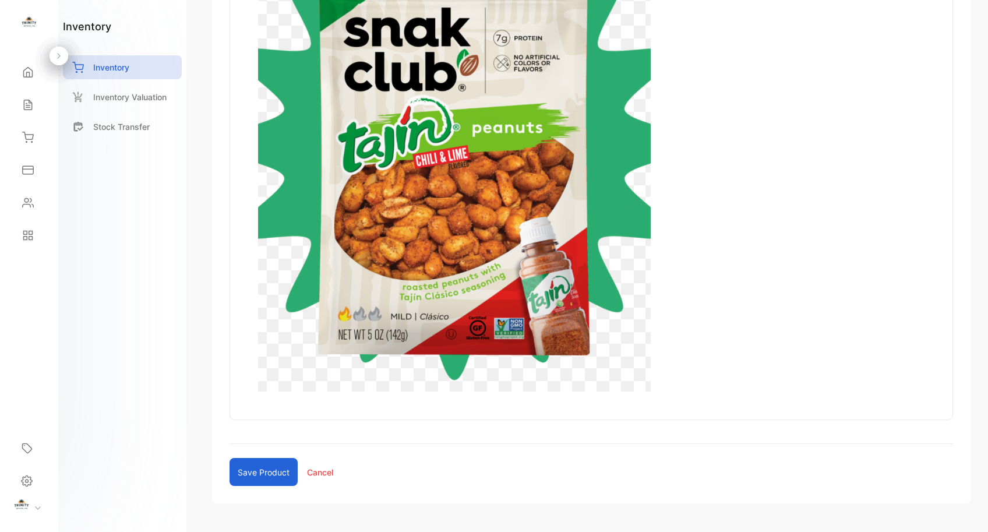
scroll to position [849, 0]
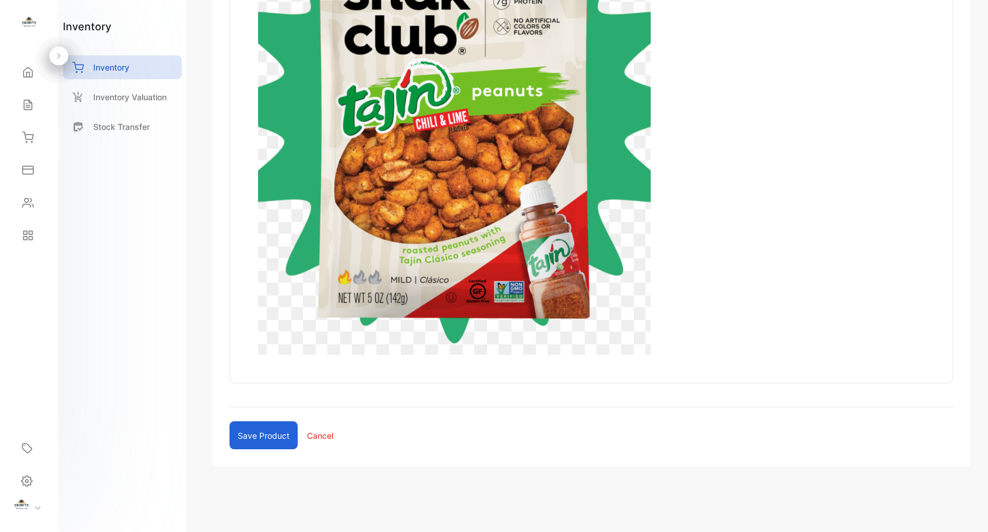
click at [242, 436] on button "Save product" at bounding box center [263, 435] width 68 height 28
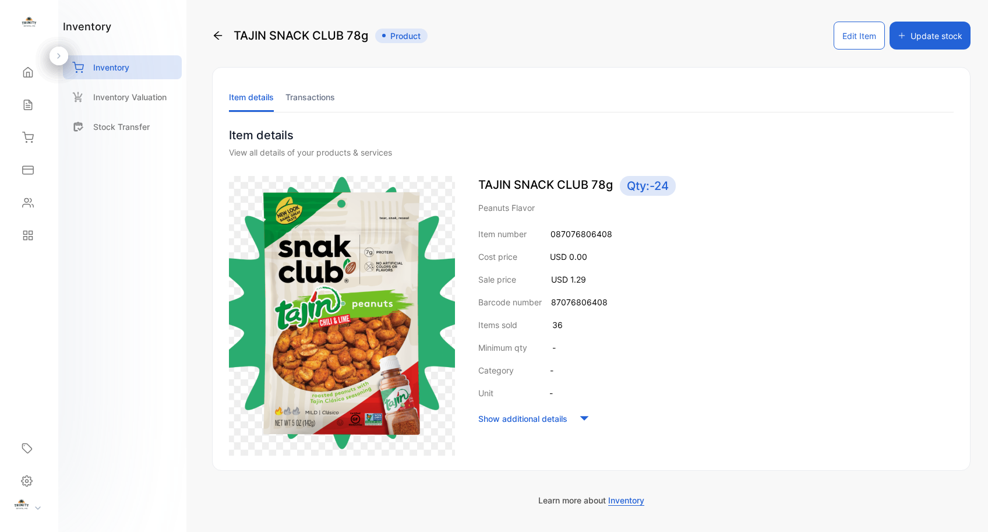
click at [900, 41] on span "button" at bounding box center [901, 36] width 8 height 14
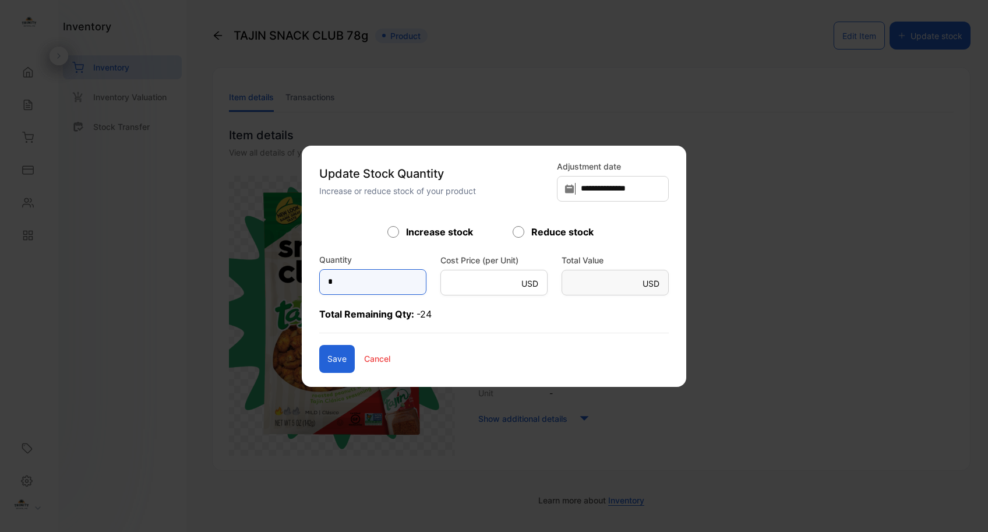
click at [344, 283] on input "*" at bounding box center [372, 282] width 107 height 26
type input "***"
click at [319, 363] on button "Save" at bounding box center [337, 359] width 36 height 28
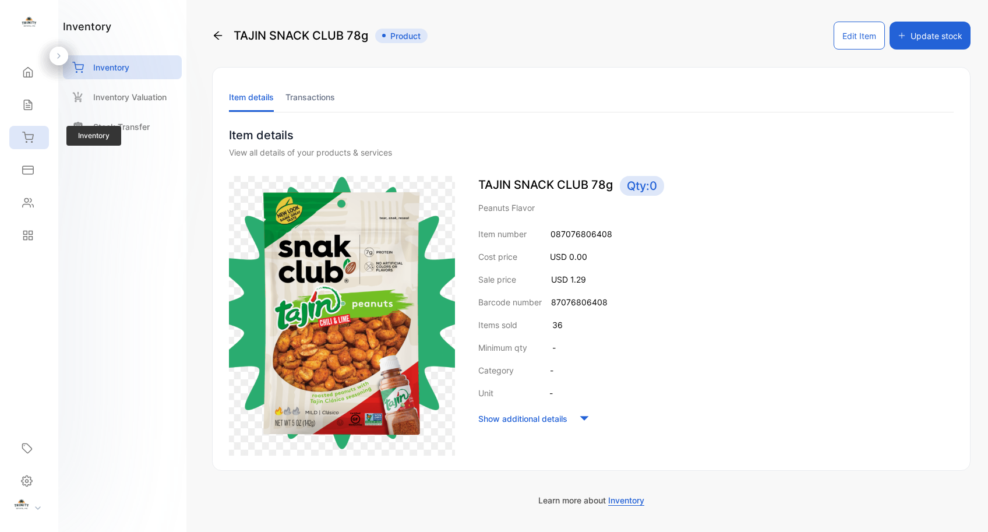
click at [38, 143] on div "Inventory" at bounding box center [29, 137] width 40 height 23
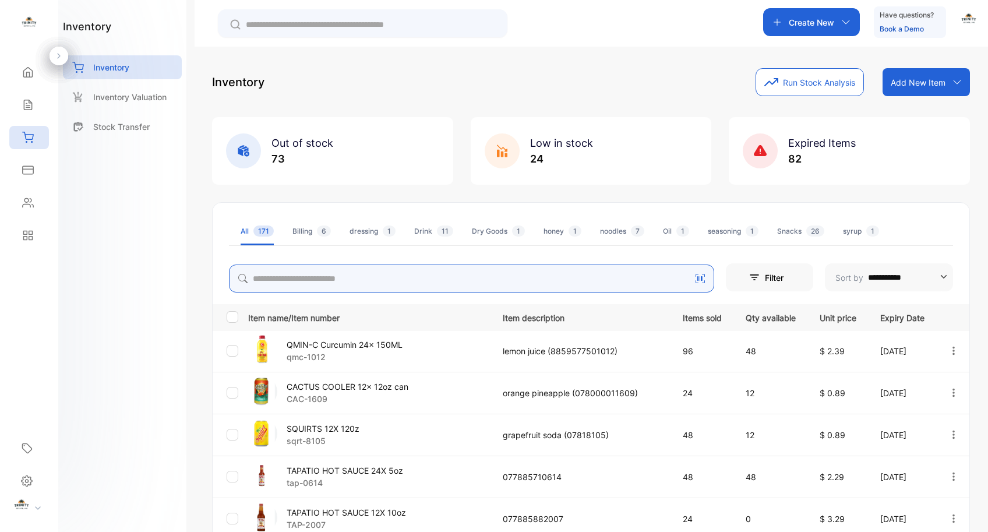
click at [436, 280] on input "search" at bounding box center [471, 278] width 485 height 28
type input "*****"
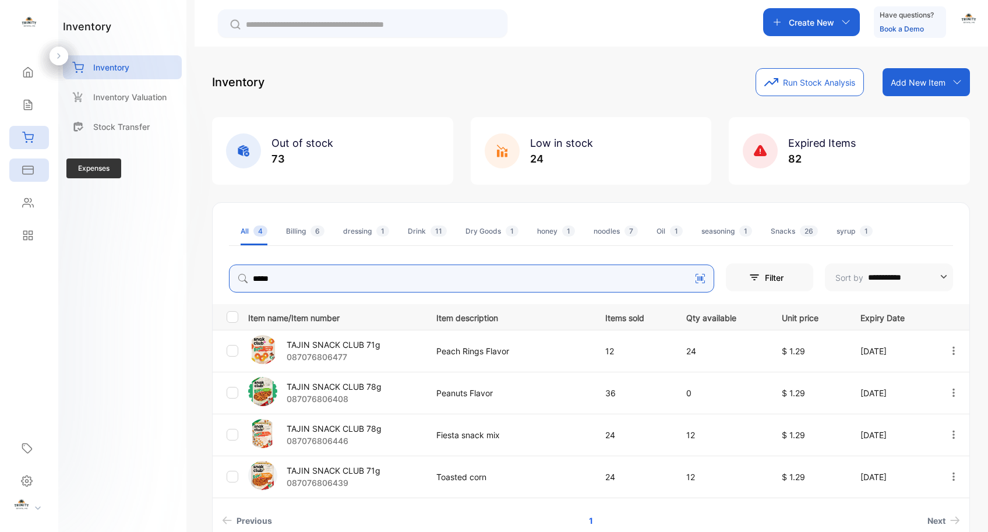
scroll to position [12, 0]
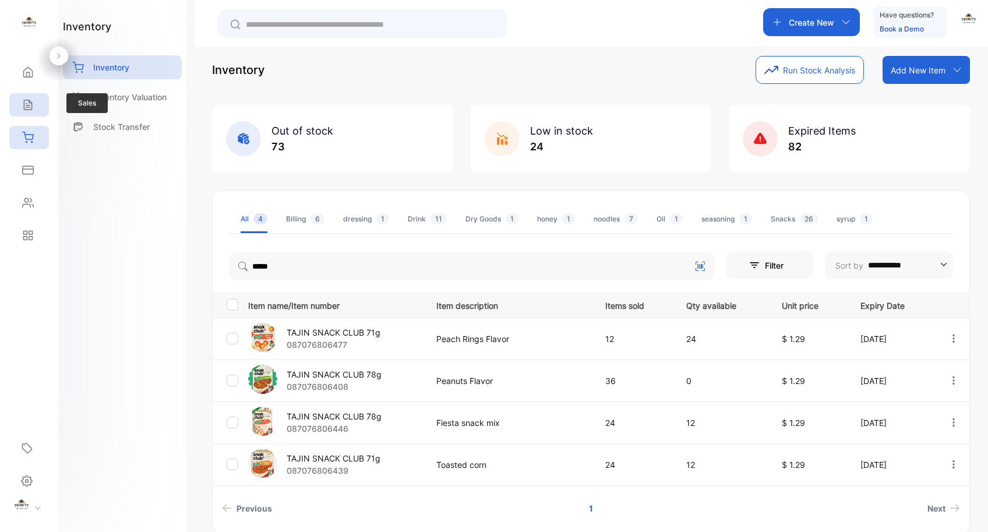
click at [30, 104] on icon at bounding box center [28, 105] width 12 height 12
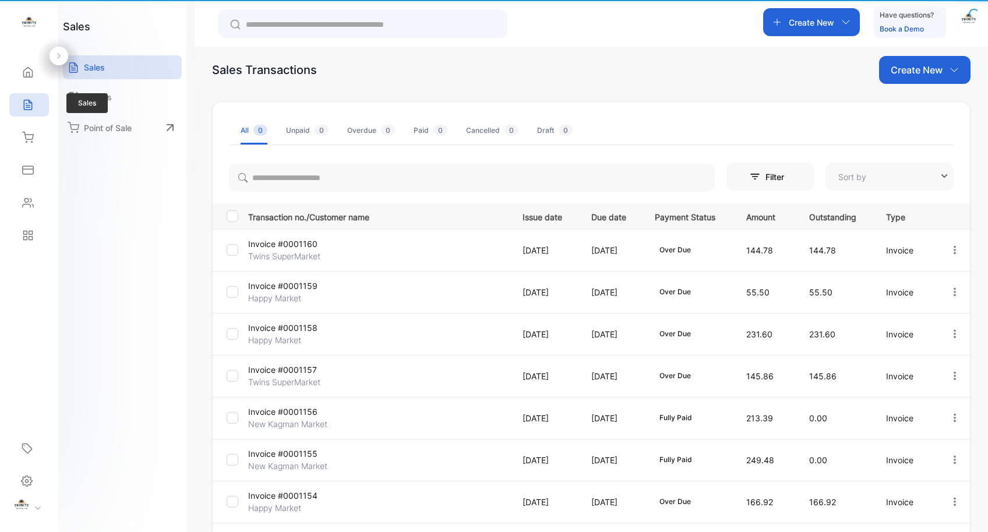
type input "**********"
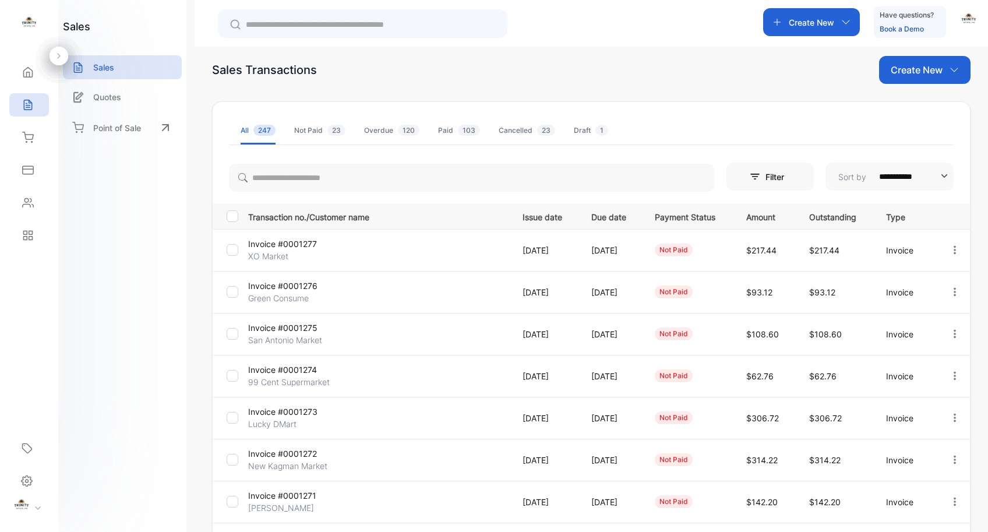
click at [303, 455] on p "Invoice #0001272" at bounding box center [291, 453] width 87 height 12
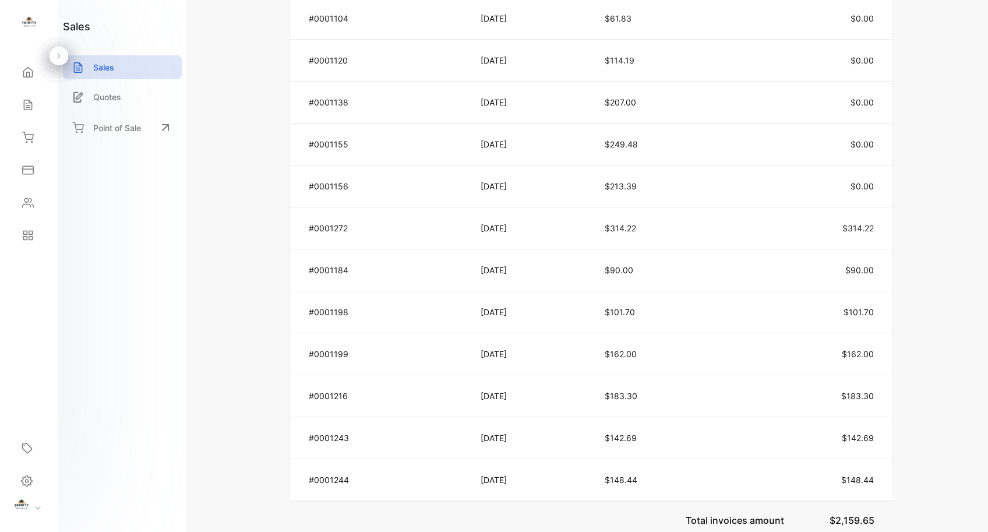
scroll to position [1193, 0]
